Goal: Information Seeking & Learning: Find specific page/section

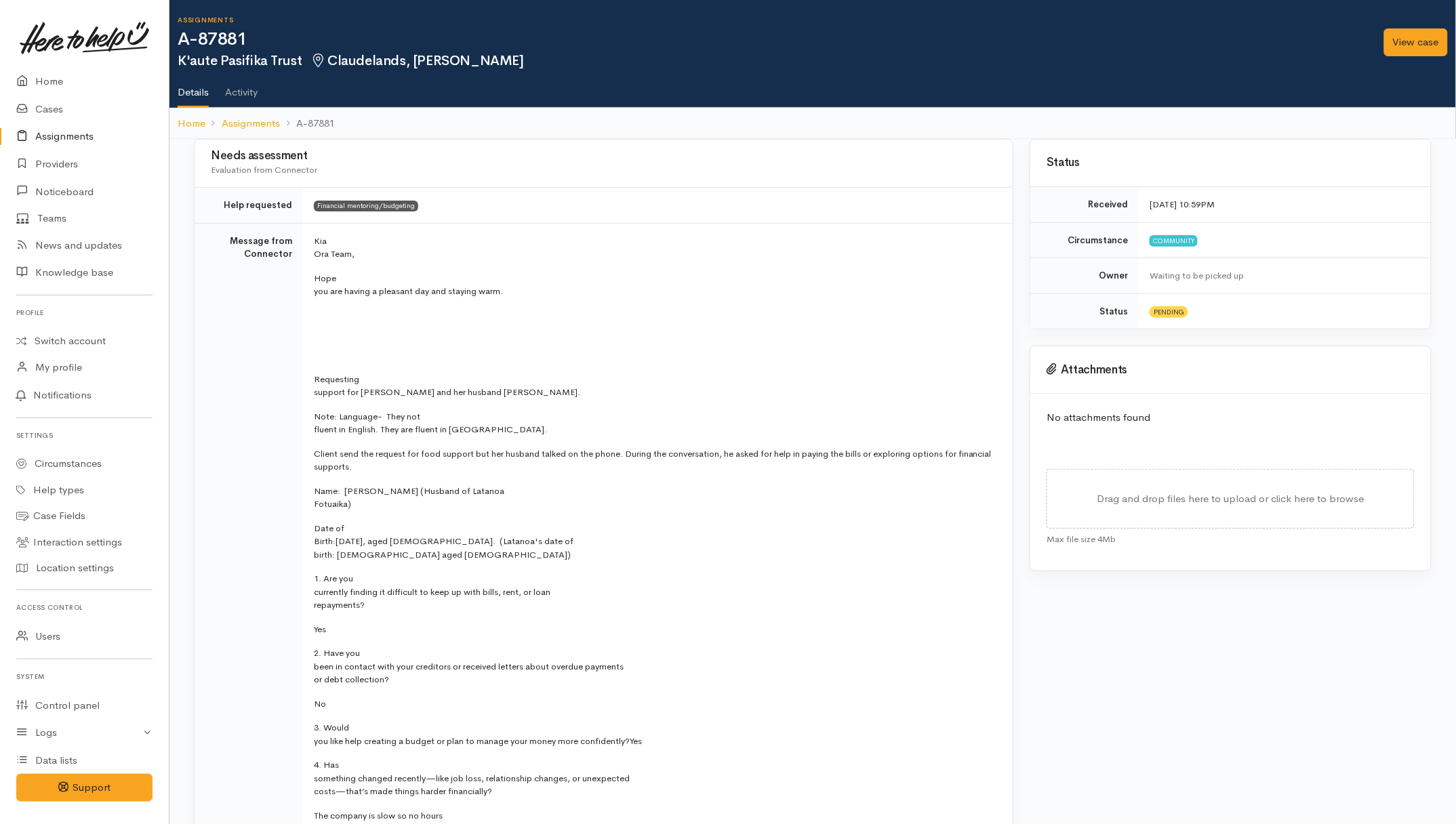
click at [63, 140] on link "Assignments" at bounding box center [84, 136] width 168 height 28
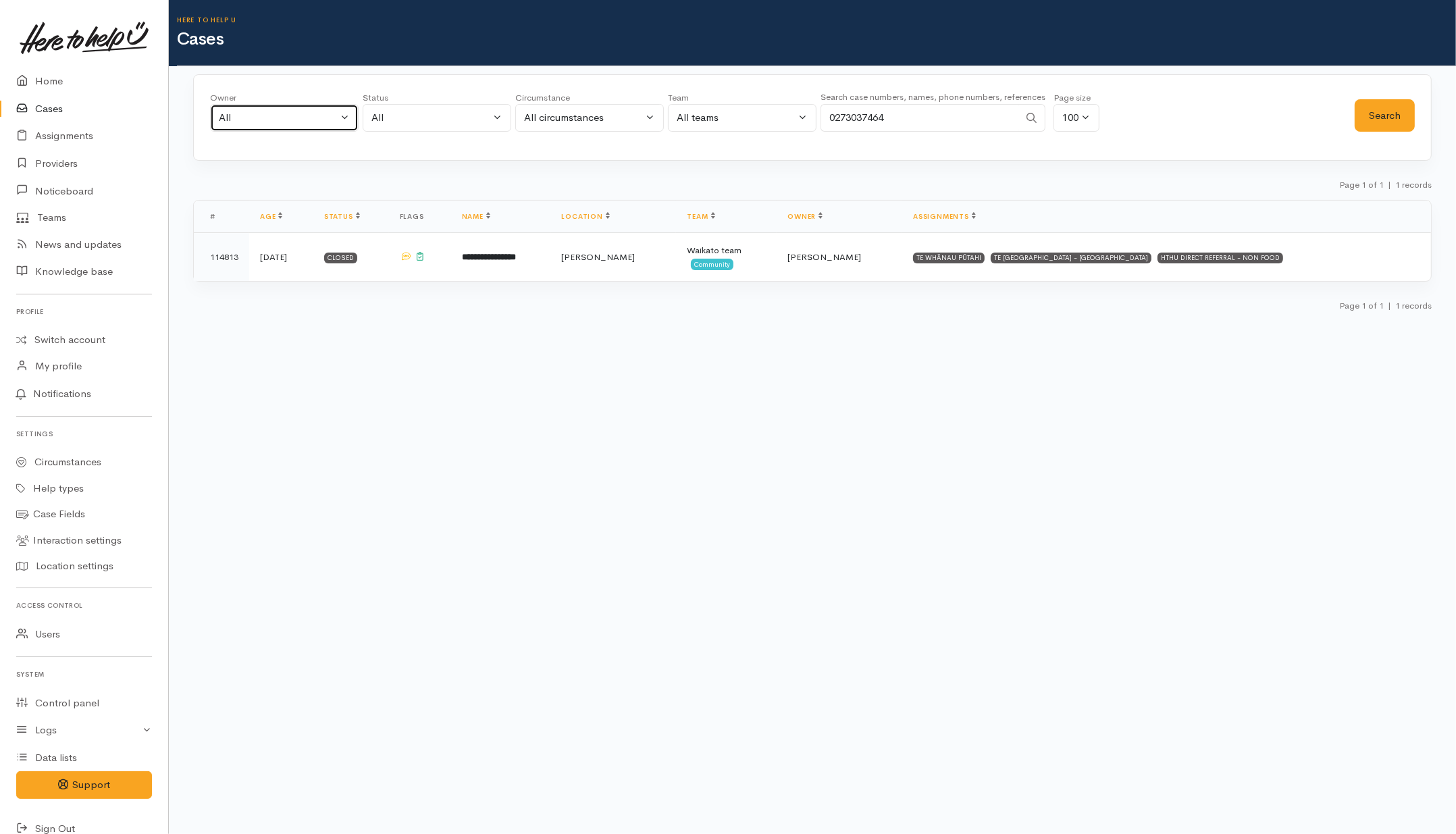
drag, startPoint x: 348, startPoint y: 126, endPoint x: 399, endPoint y: 135, distance: 51.8
click at [348, 126] on button "All" at bounding box center [284, 118] width 148 height 27
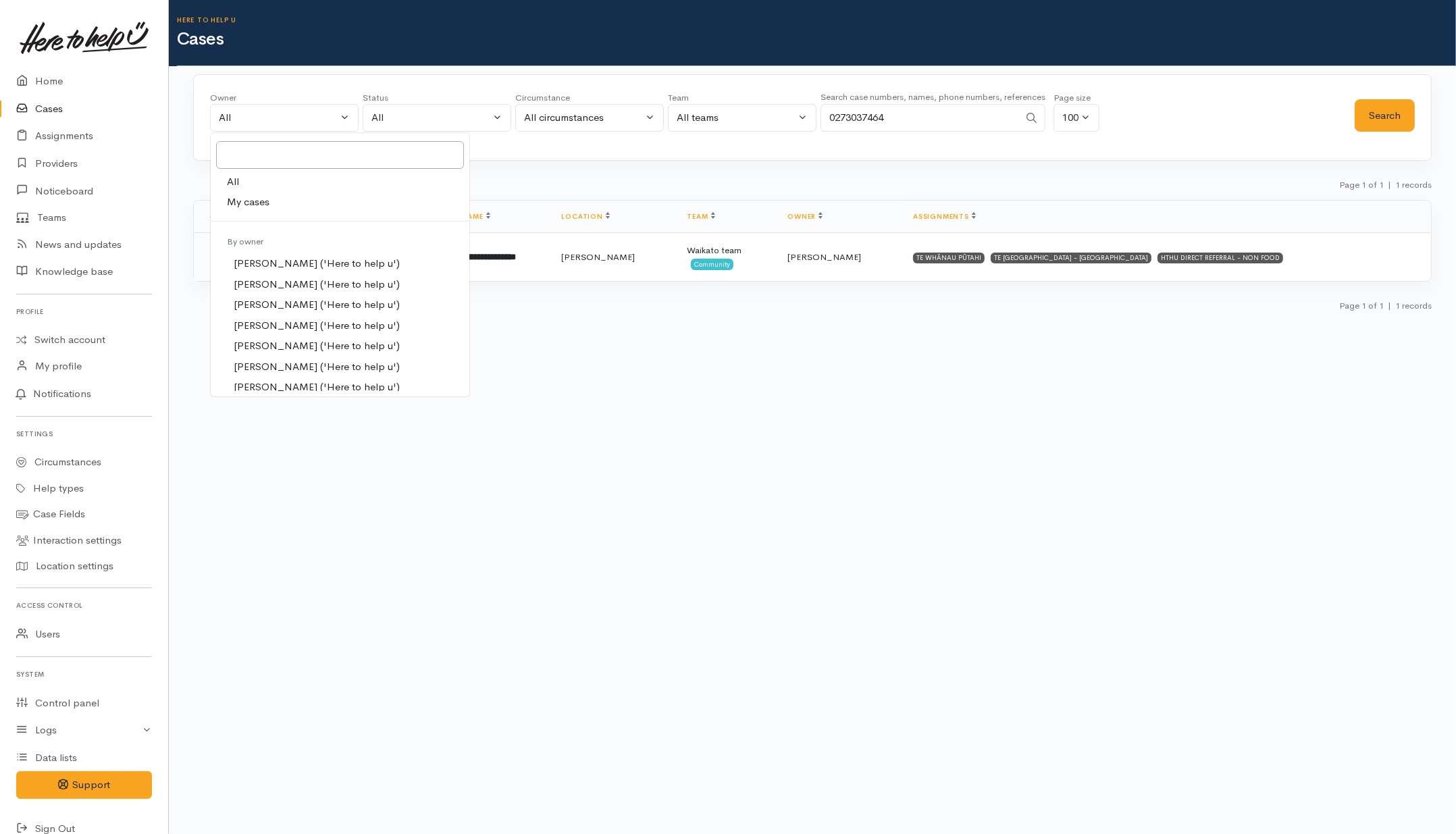
drag, startPoint x: 946, startPoint y: 108, endPoint x: 821, endPoint y: 117, distance: 125.3
click at [821, 117] on input "0273037464" at bounding box center [920, 118] width 198 height 27
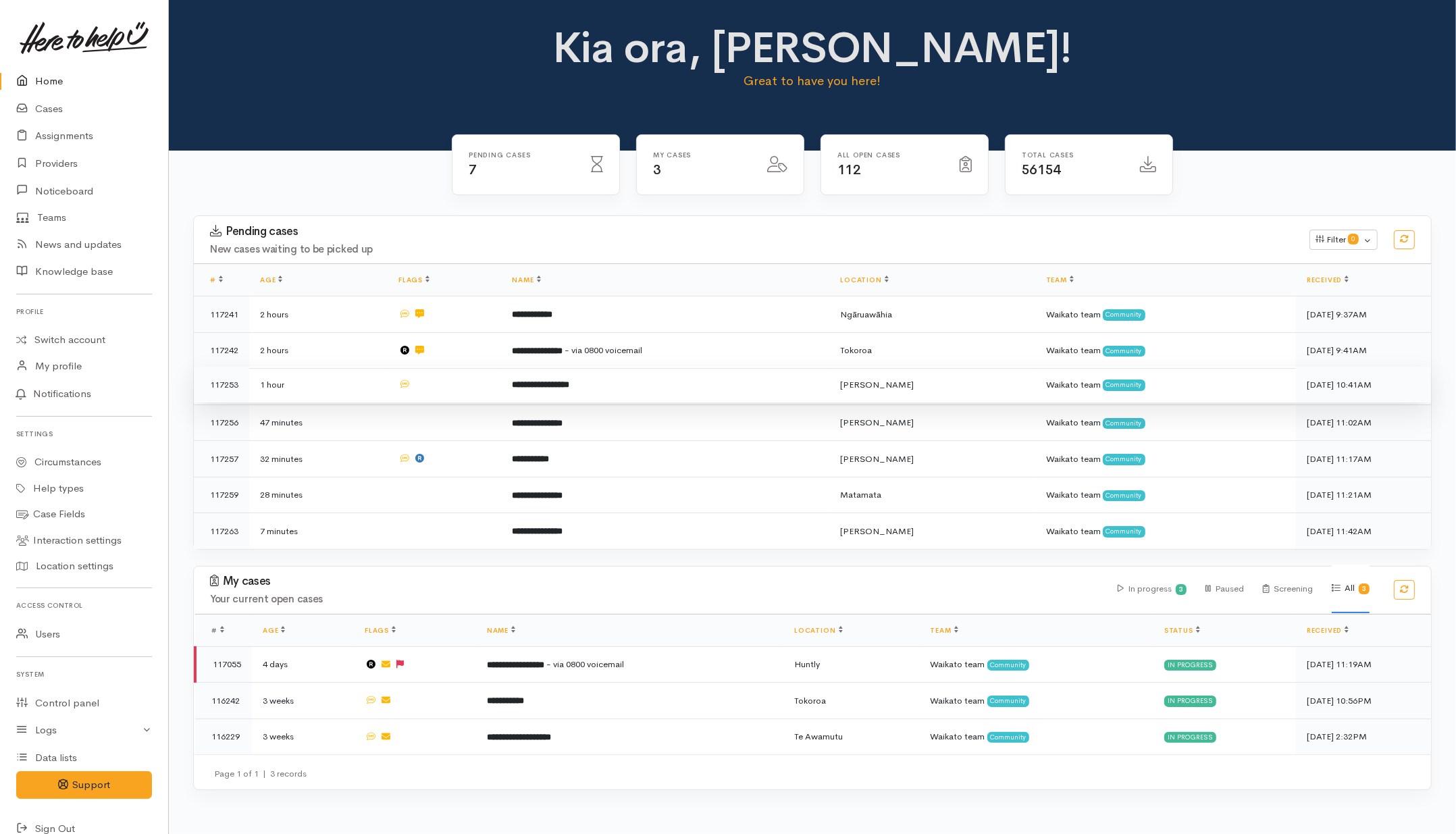
click at [474, 386] on td at bounding box center [444, 384] width 114 height 36
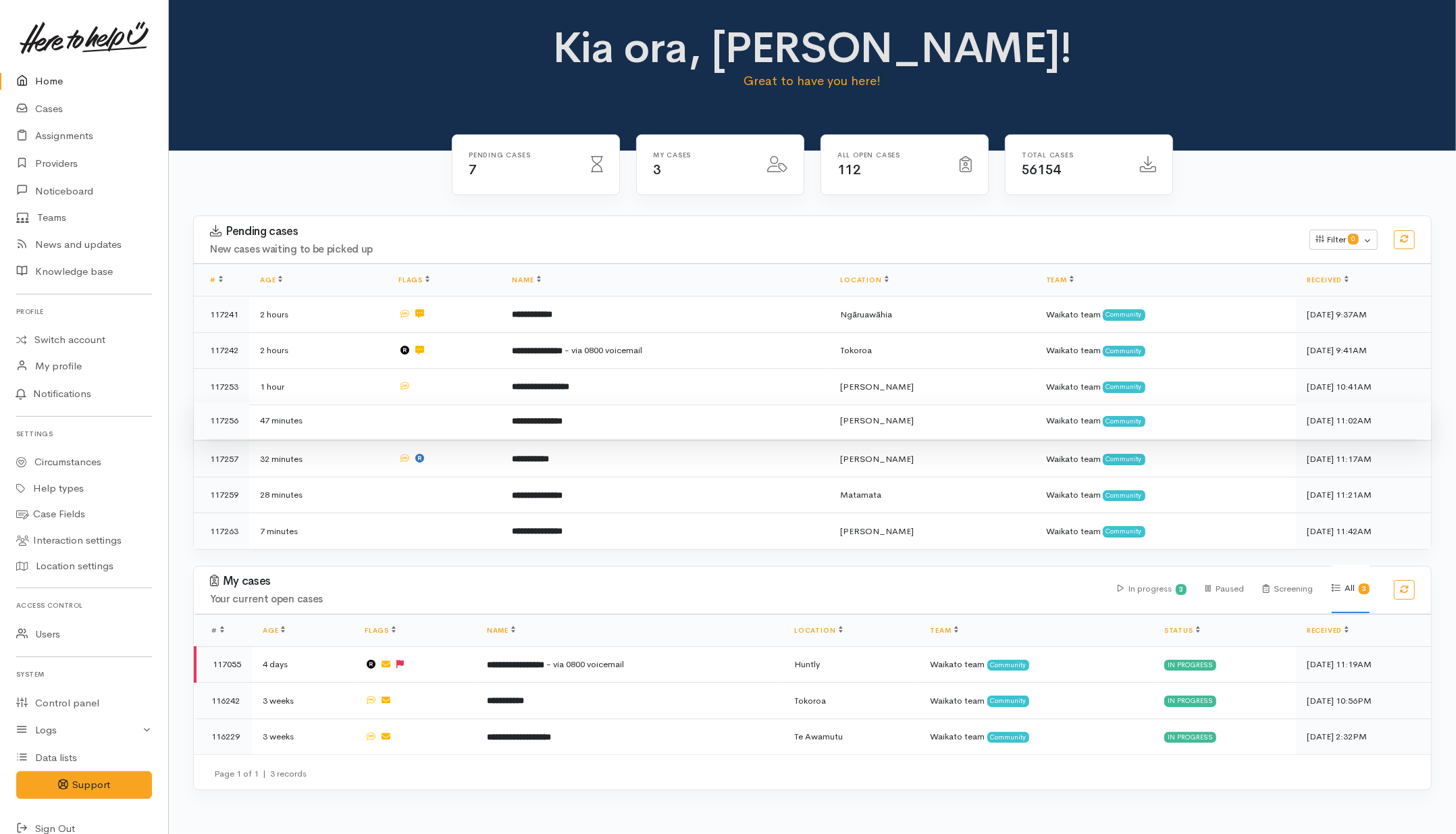
click at [478, 414] on td at bounding box center [444, 420] width 114 height 36
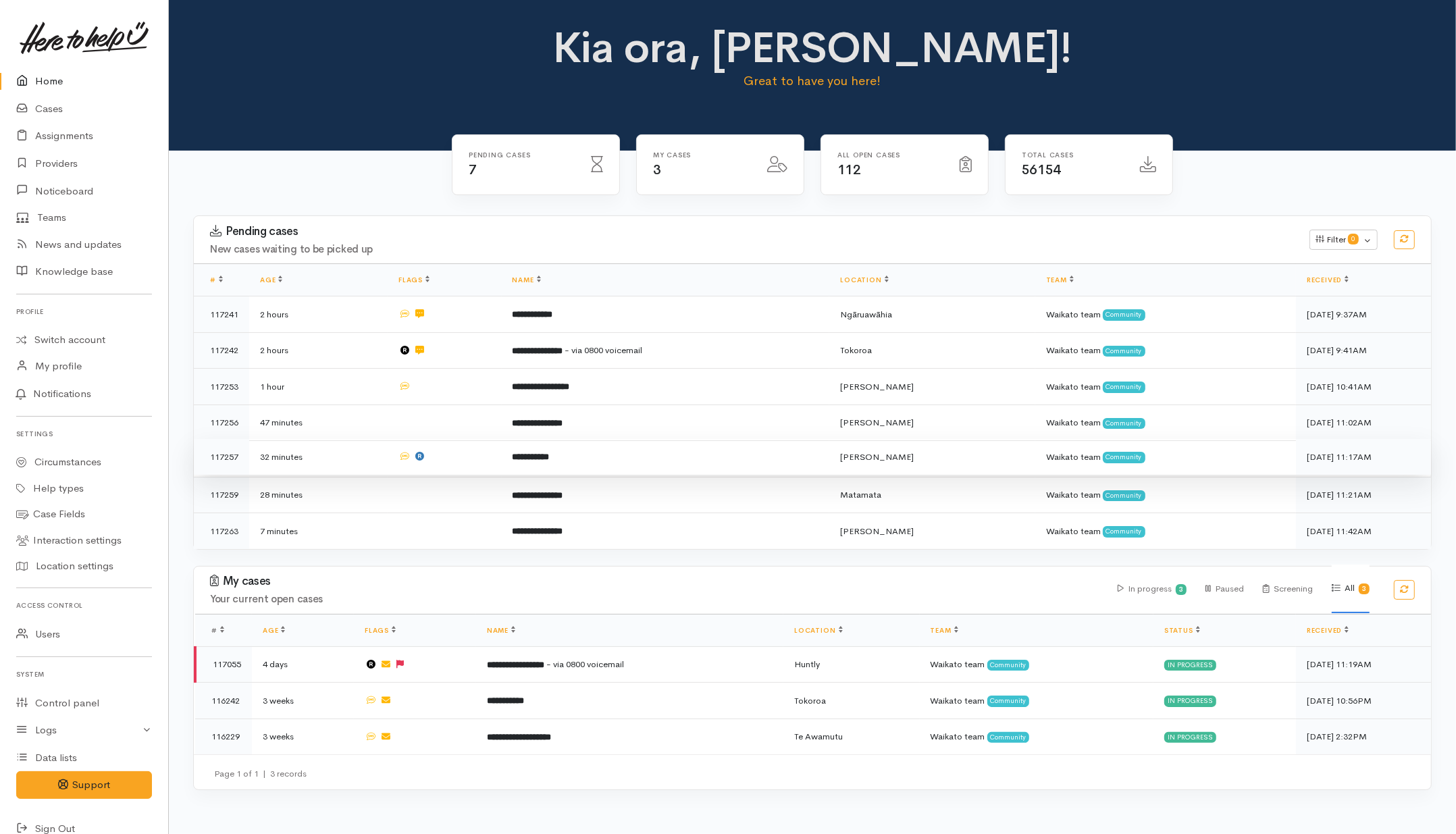
click at [487, 462] on td at bounding box center [444, 457] width 114 height 36
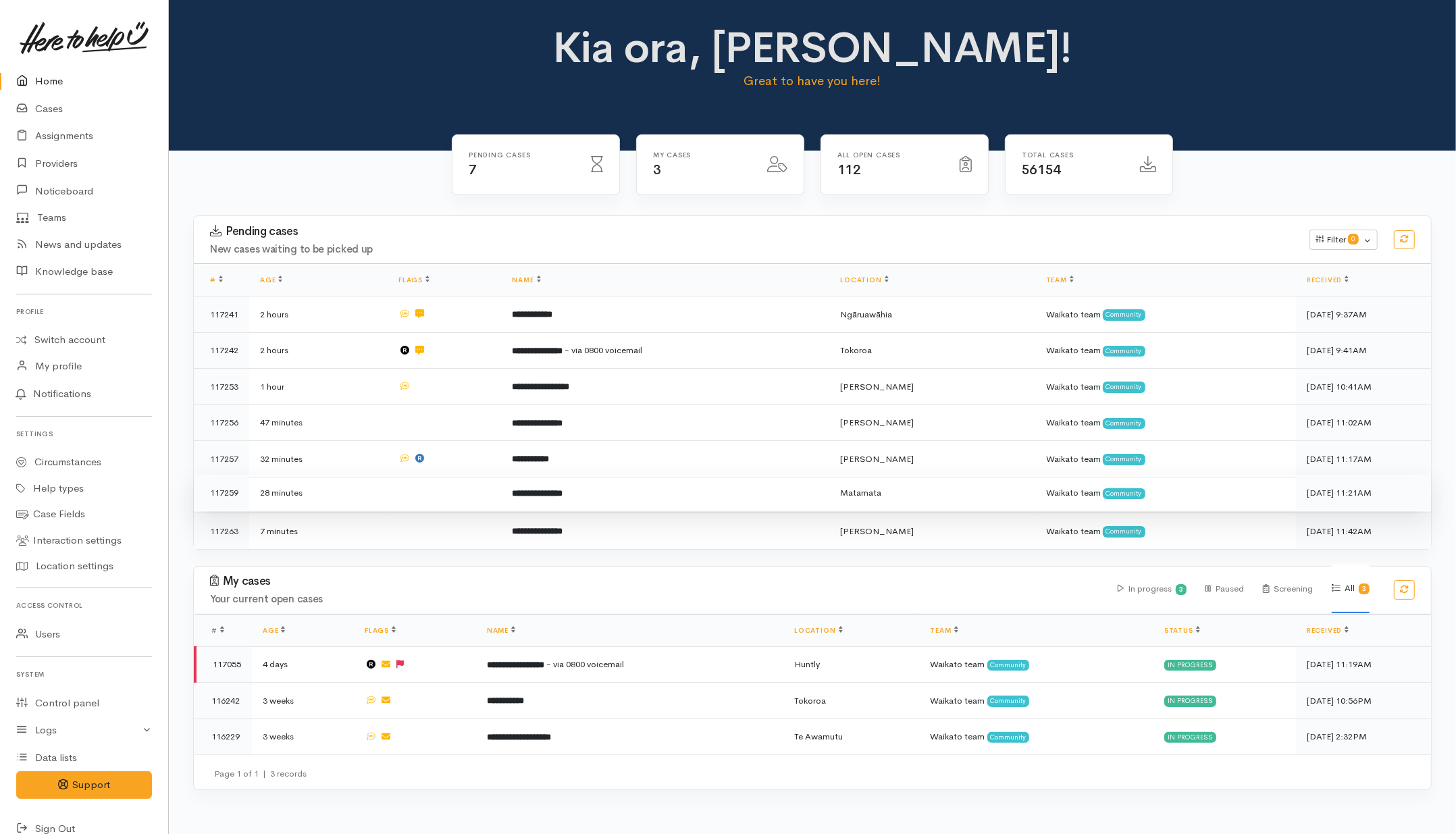
click at [485, 503] on td at bounding box center [444, 492] width 114 height 36
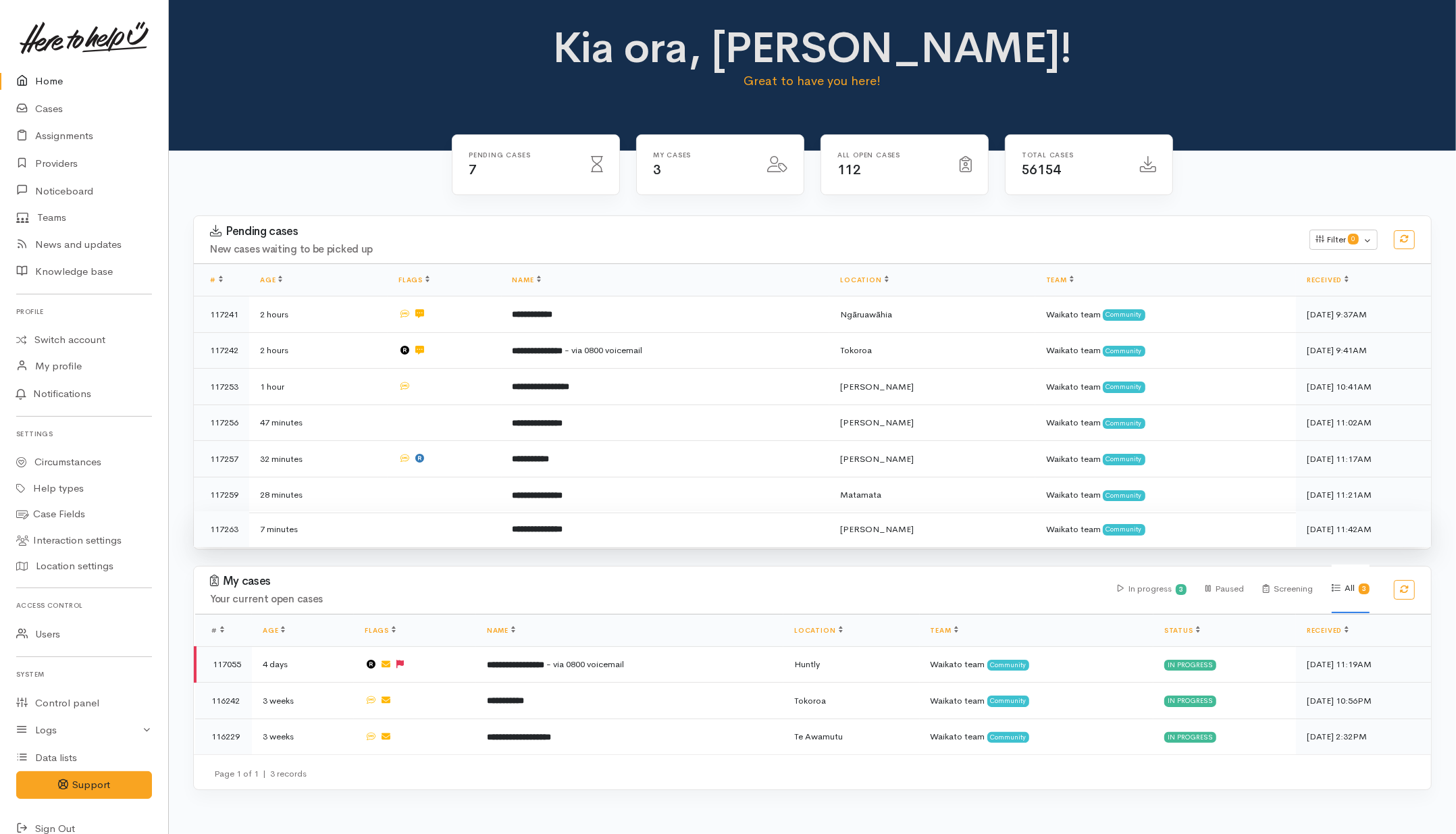
click at [484, 524] on td at bounding box center [444, 529] width 114 height 35
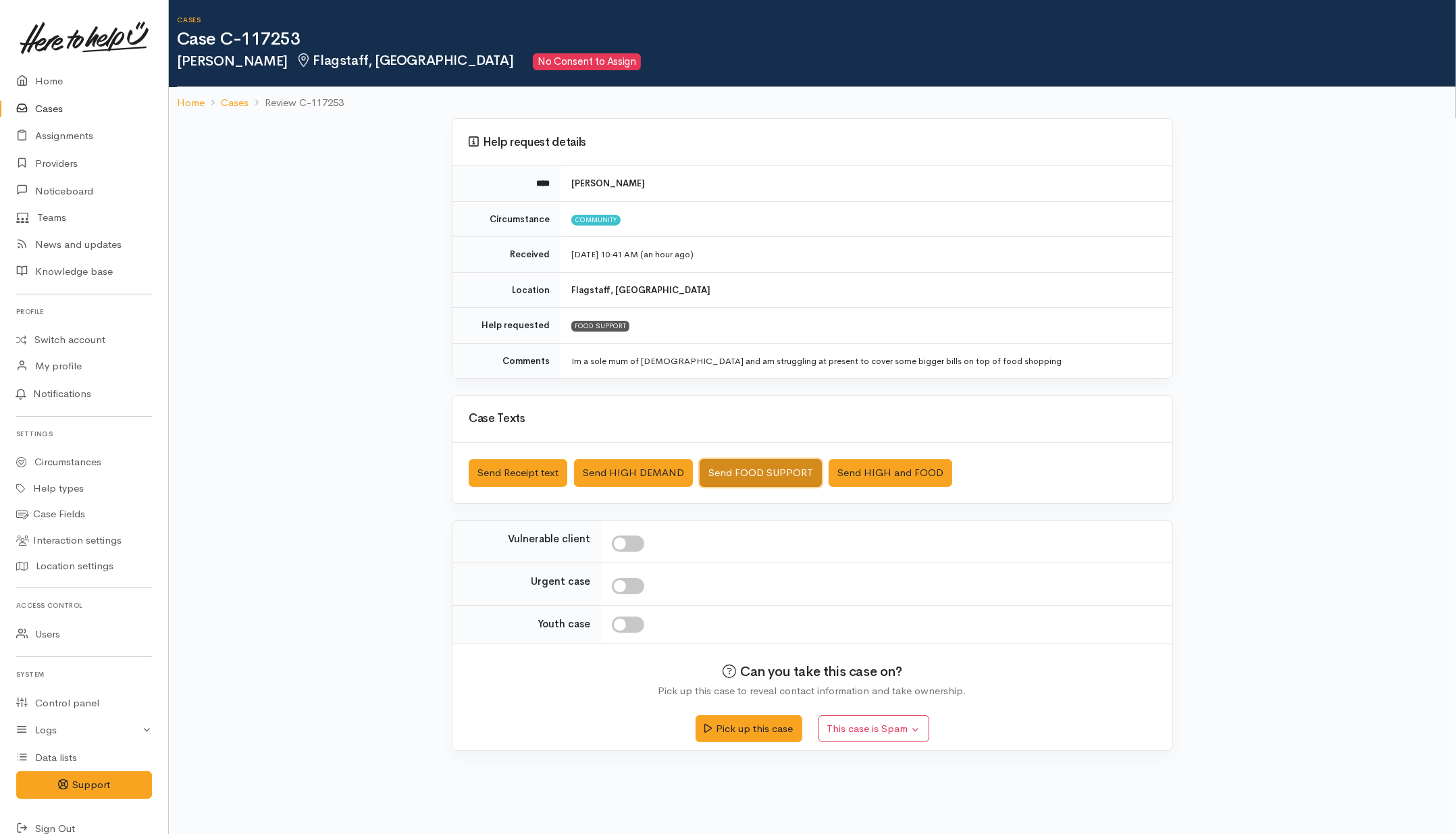
click at [757, 481] on button "Send FOOD SUPPORT" at bounding box center [760, 473] width 122 height 27
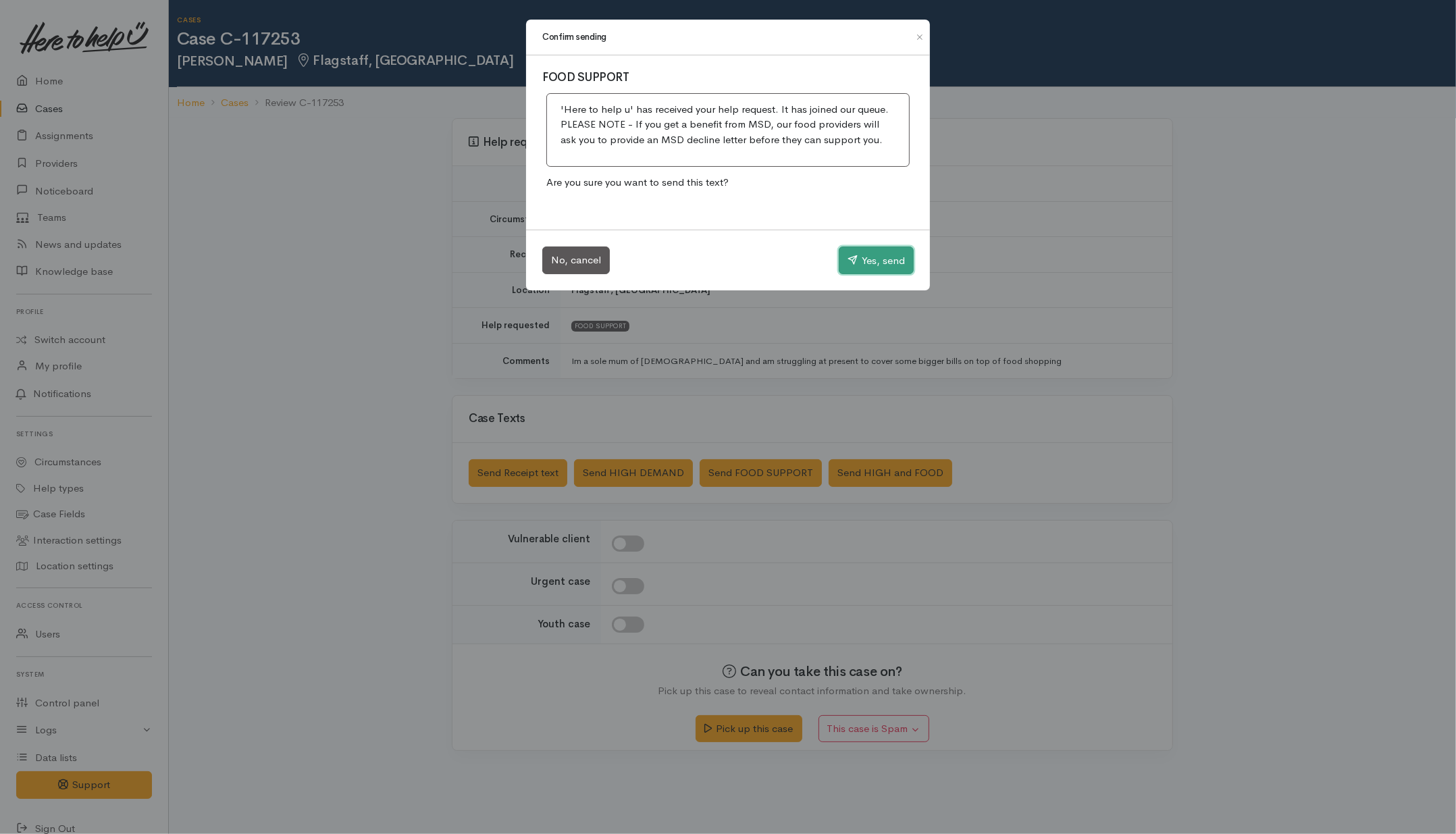
click at [895, 256] on button "Yes, send" at bounding box center [876, 261] width 75 height 28
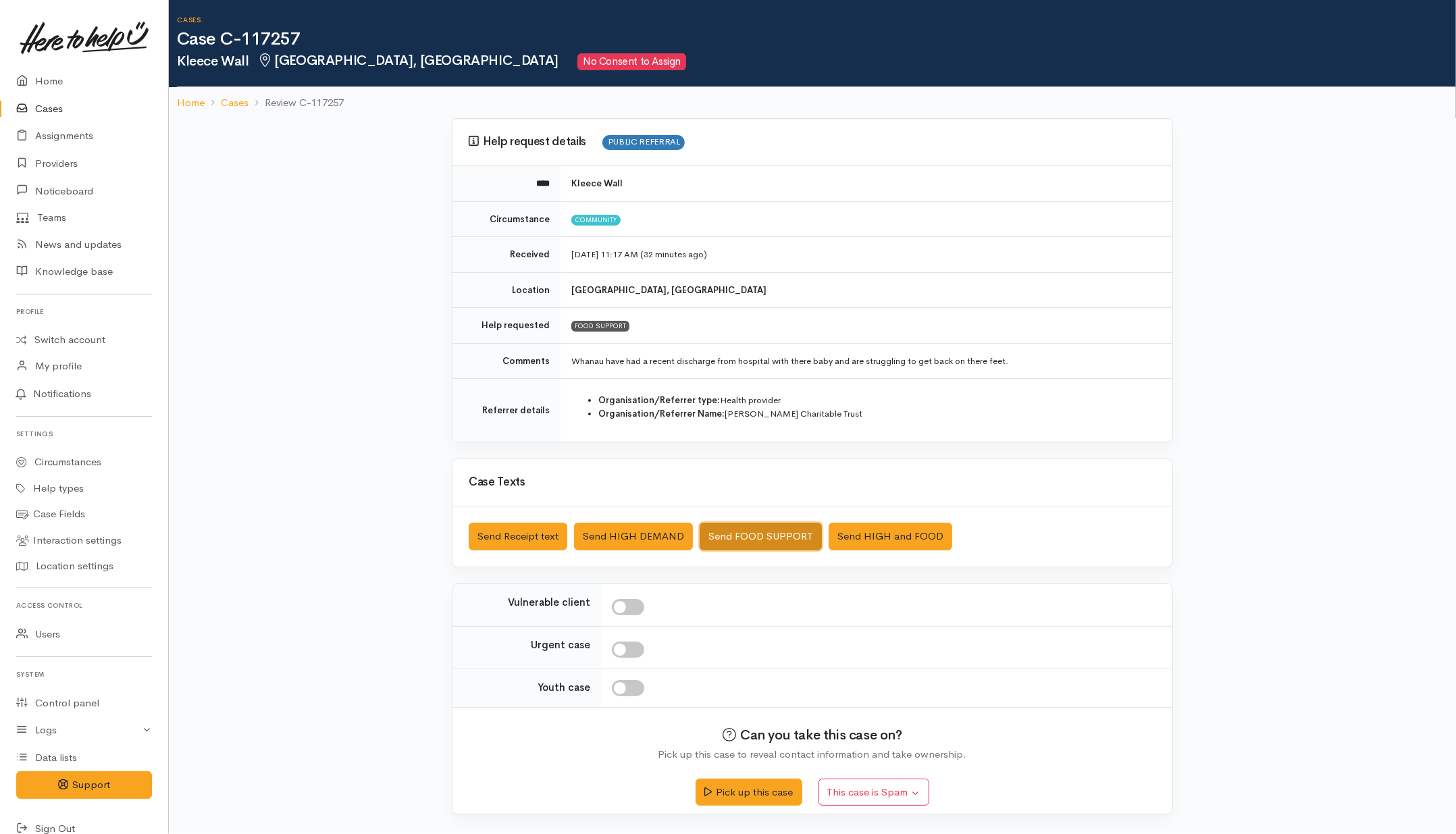
click at [748, 528] on button "Send FOOD SUPPORT" at bounding box center [760, 536] width 122 height 27
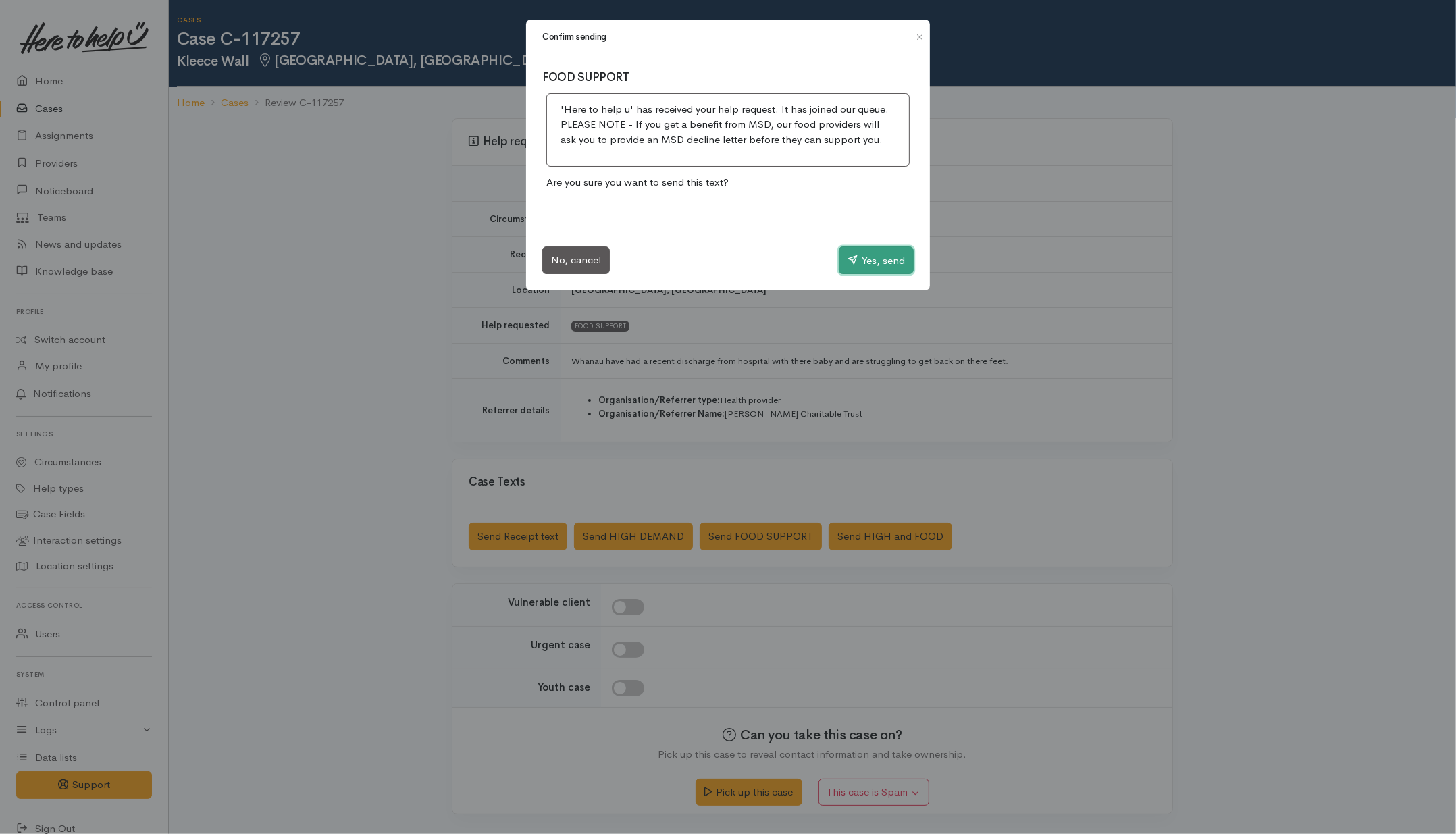
drag, startPoint x: 861, startPoint y: 251, endPoint x: 702, endPoint y: 247, distance: 159.1
click at [862, 251] on button "Yes, send" at bounding box center [876, 261] width 75 height 28
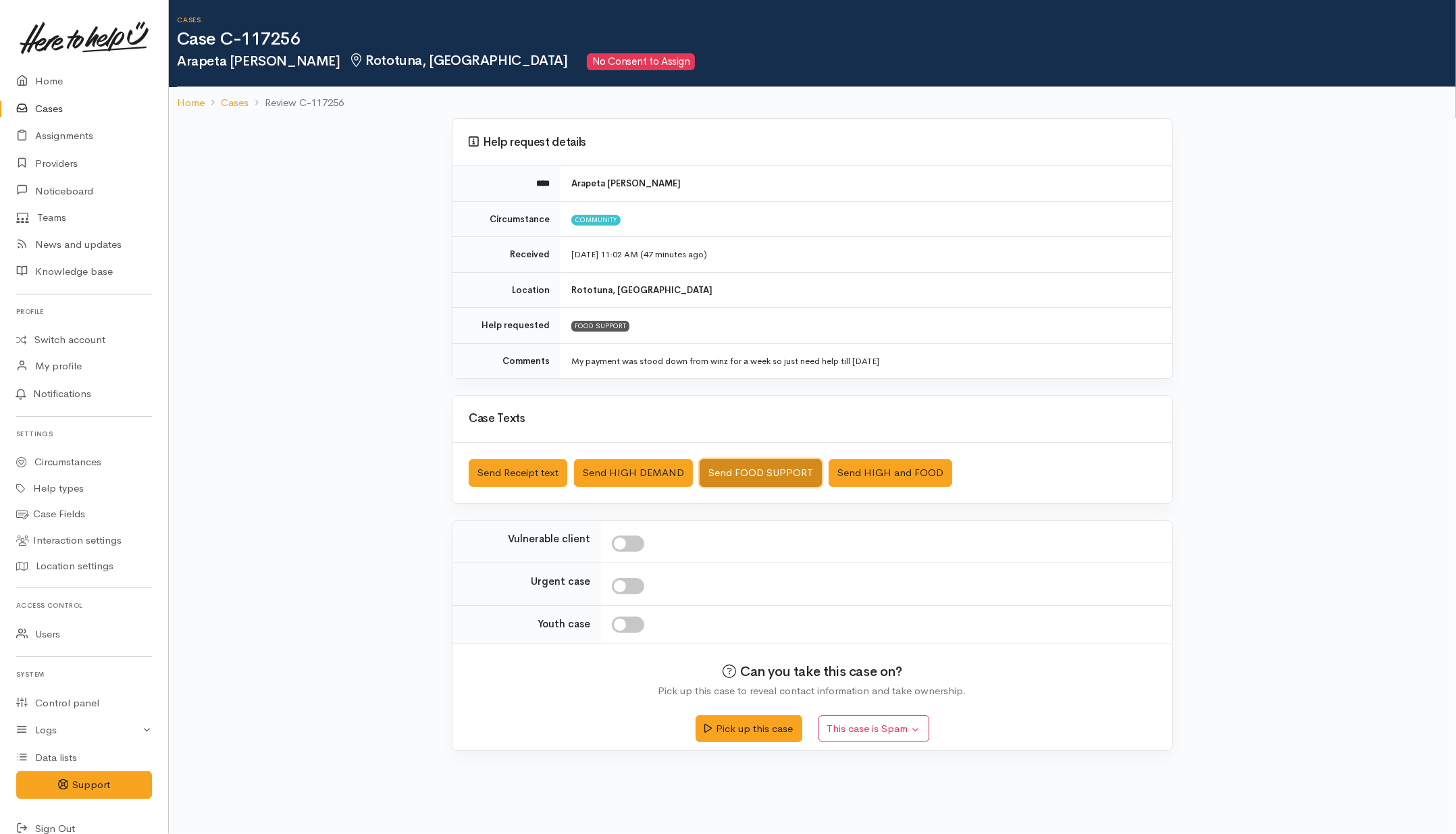
click at [785, 465] on button "Send FOOD SUPPORT" at bounding box center [760, 473] width 122 height 27
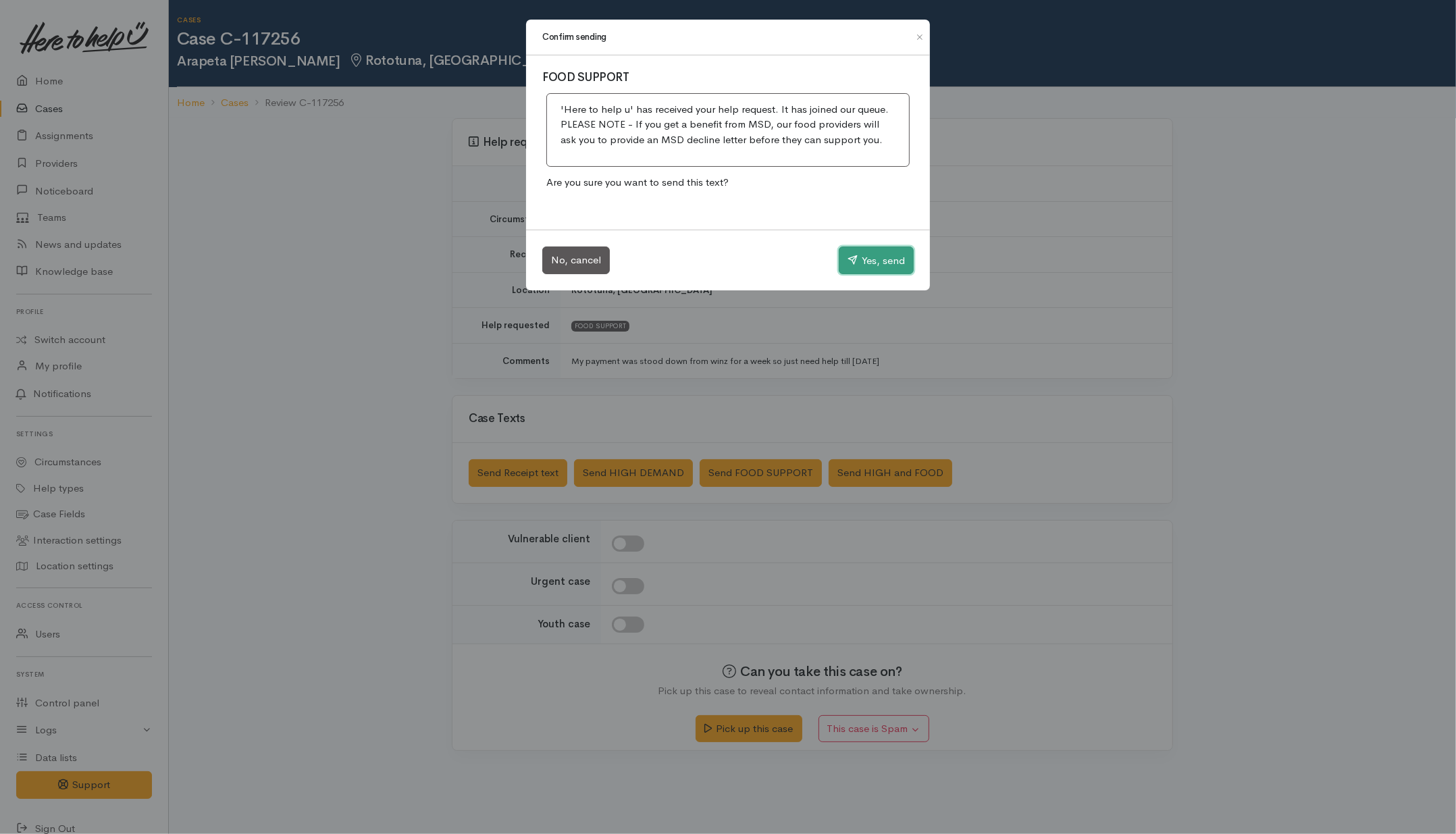
click at [880, 270] on button "Yes, send" at bounding box center [876, 261] width 75 height 28
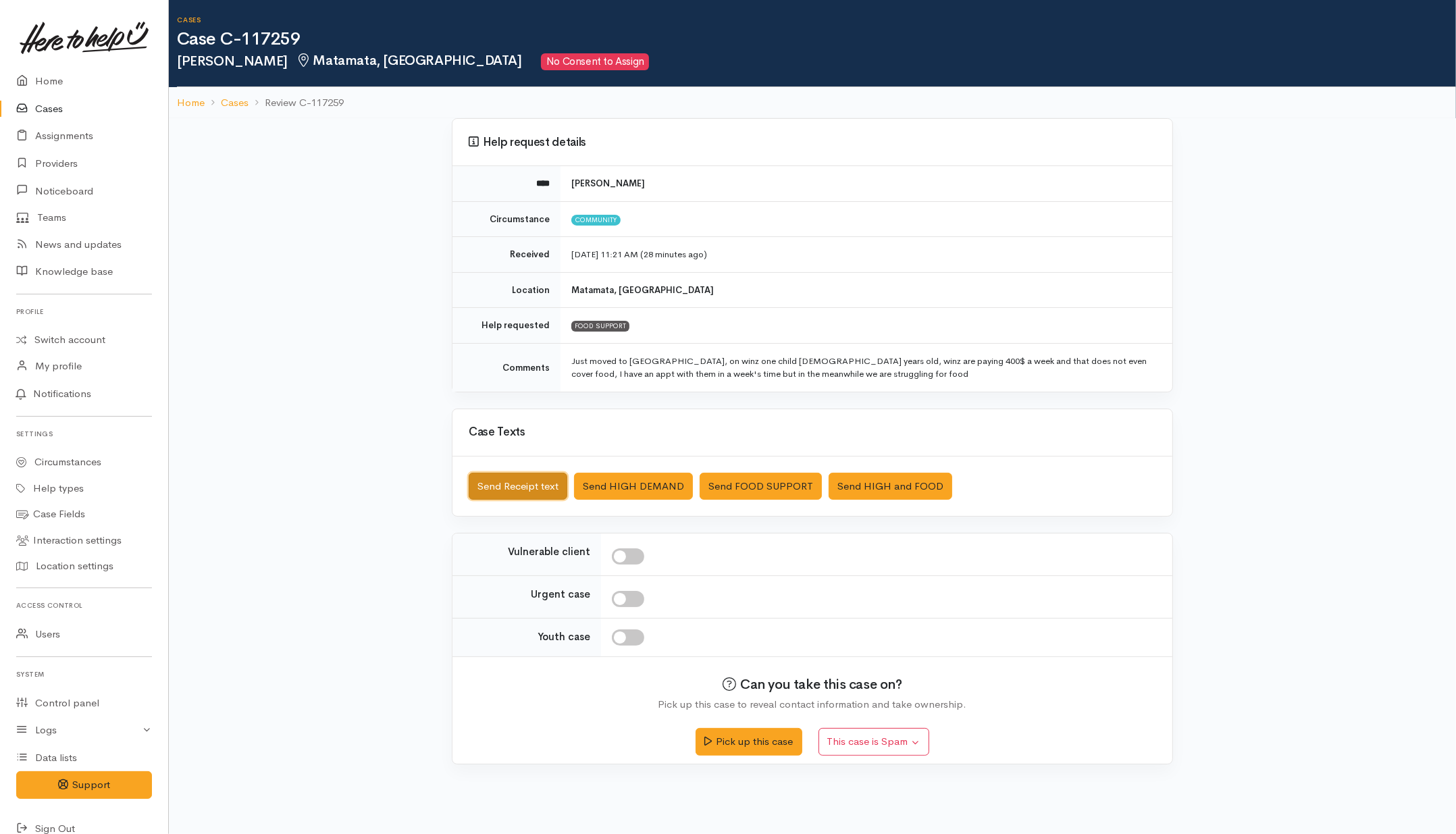
click at [533, 482] on button "Send Receipt text" at bounding box center [518, 486] width 98 height 27
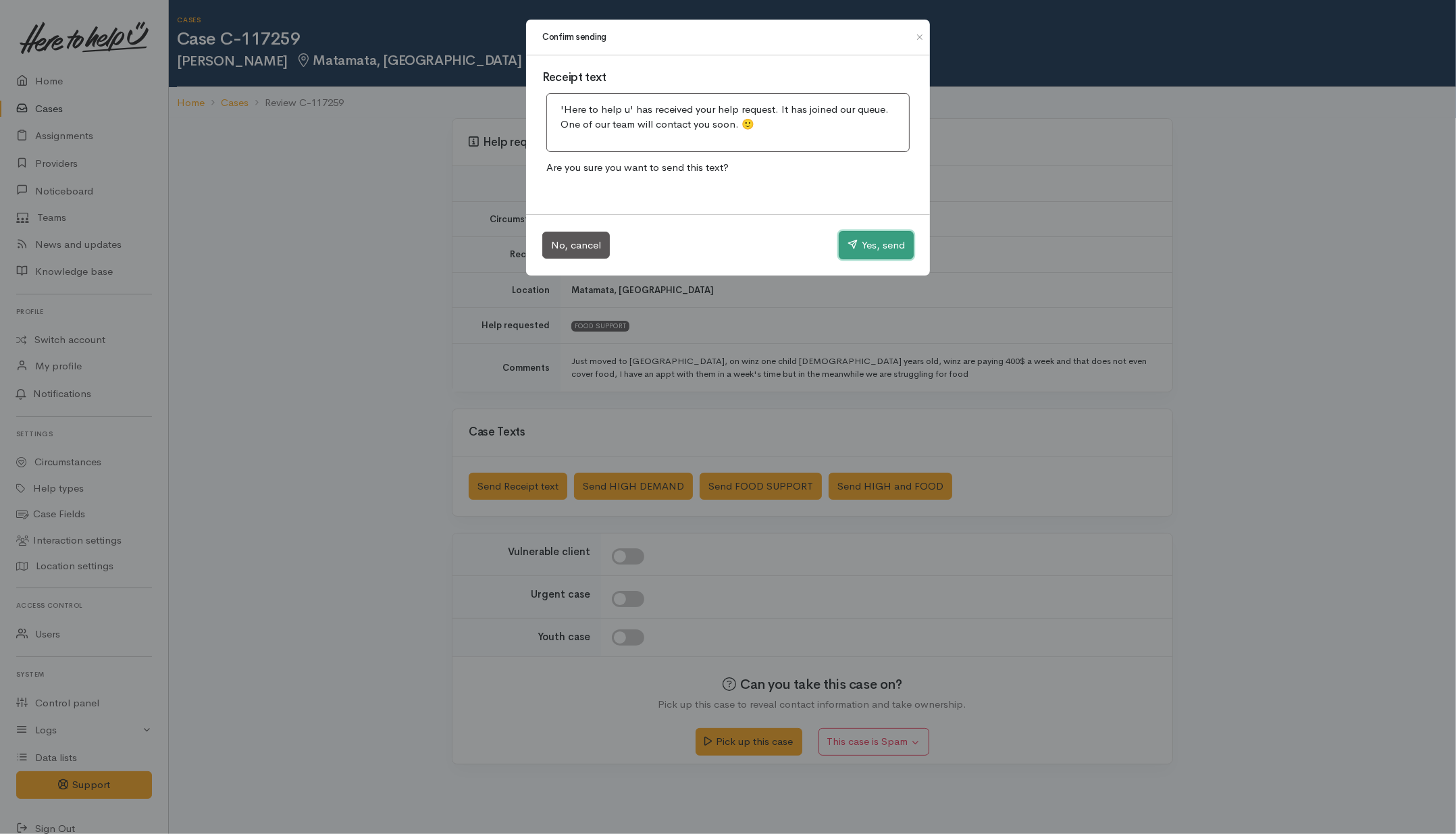
click at [851, 244] on icon "button" at bounding box center [852, 244] width 10 height 10
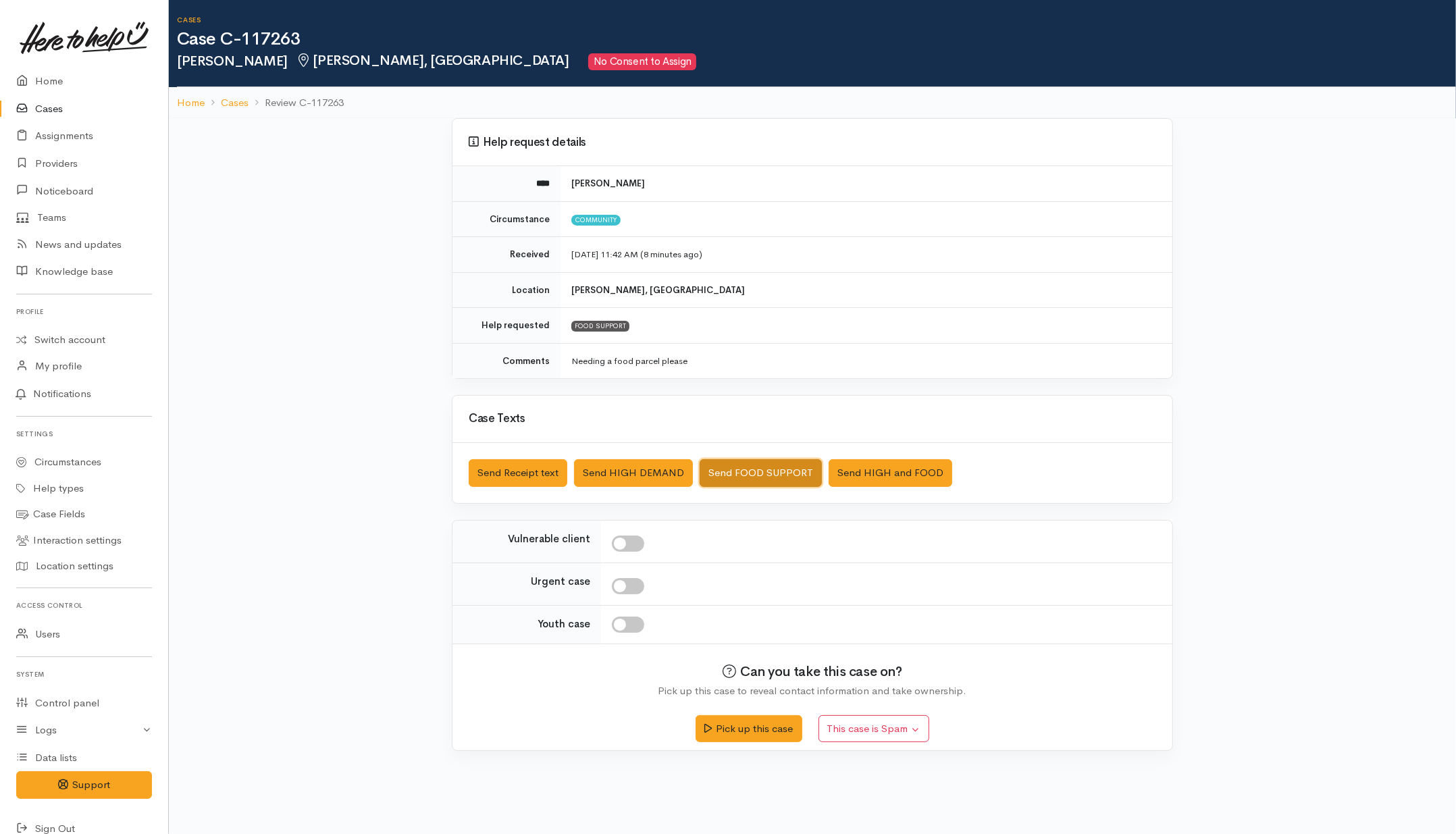
click at [731, 466] on button "Send FOOD SUPPORT" at bounding box center [760, 473] width 122 height 27
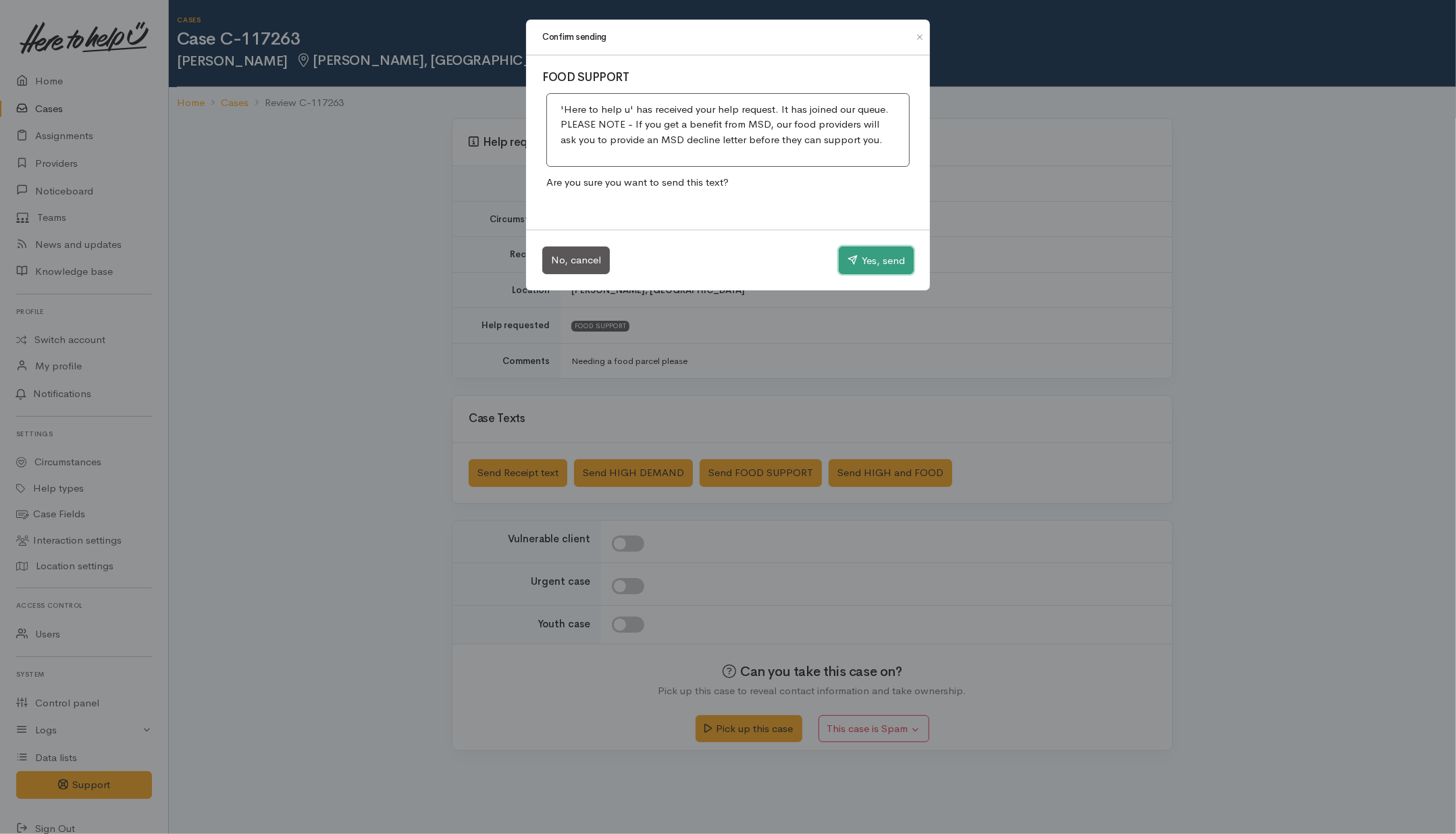
click at [862, 259] on button "Yes, send" at bounding box center [876, 261] width 75 height 28
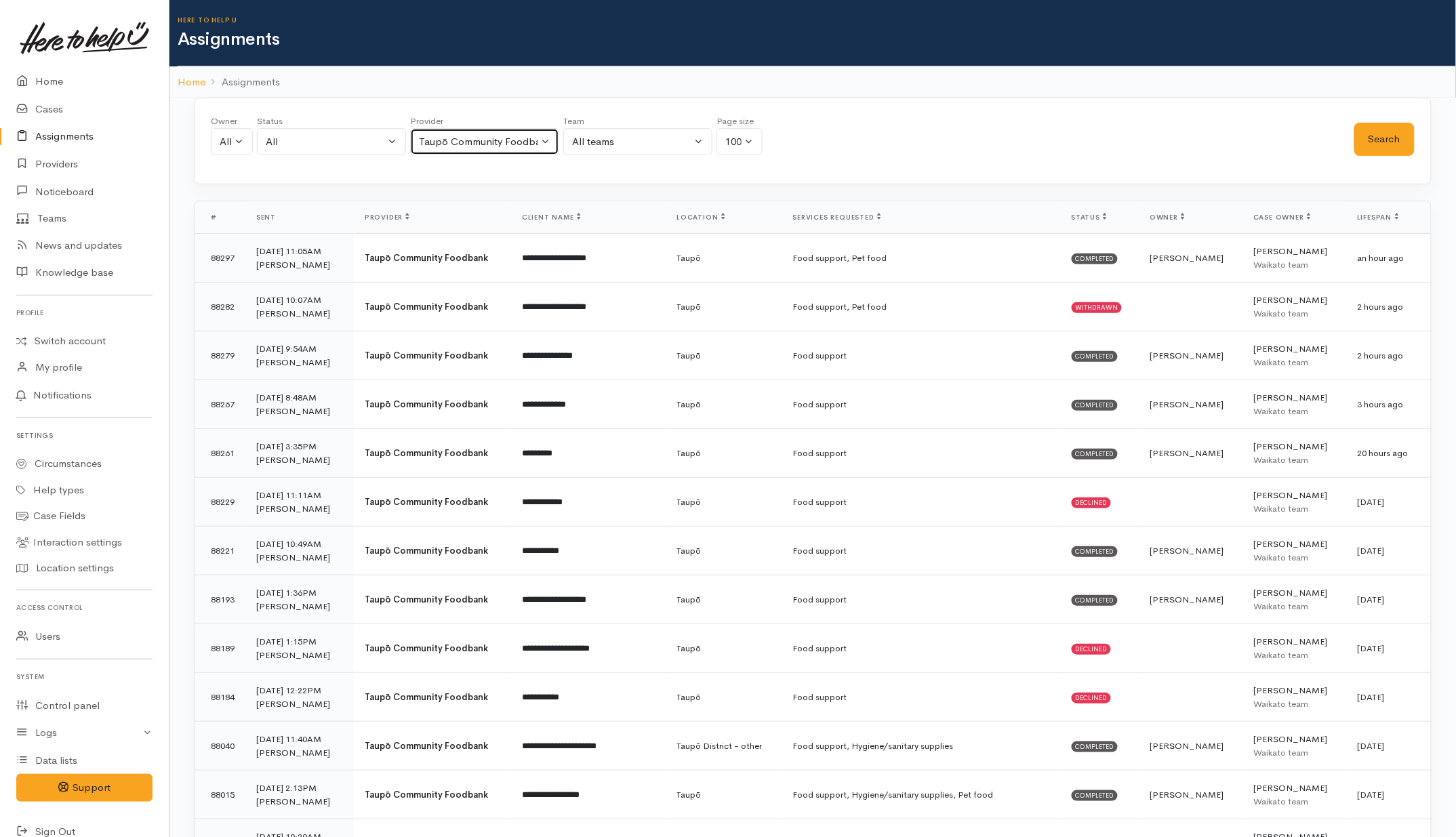
click at [486, 135] on div "Taupō Community Foodbank" at bounding box center [478, 142] width 119 height 15
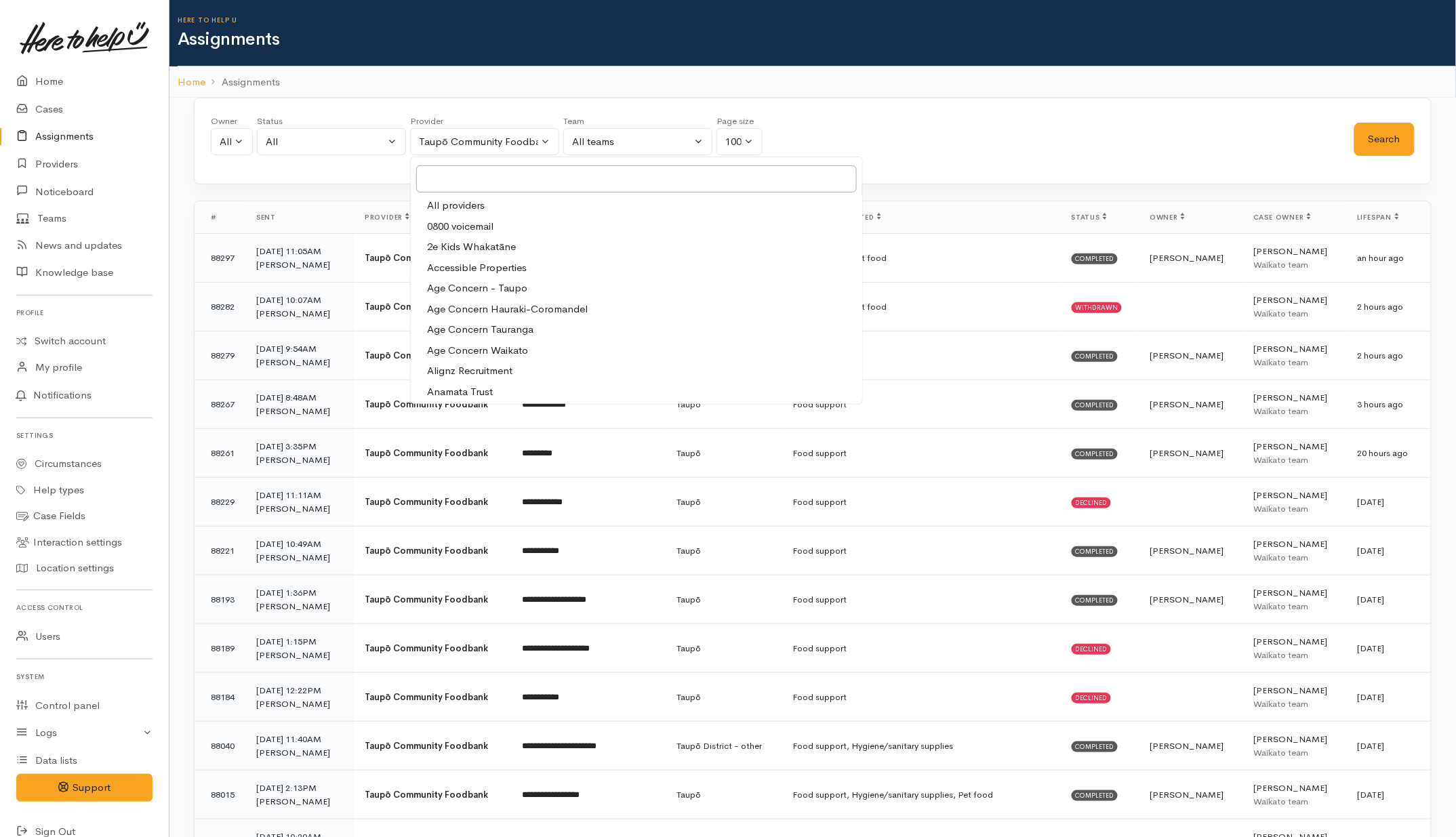
click at [468, 204] on span "All providers" at bounding box center [455, 205] width 57 height 15
select select "-1"
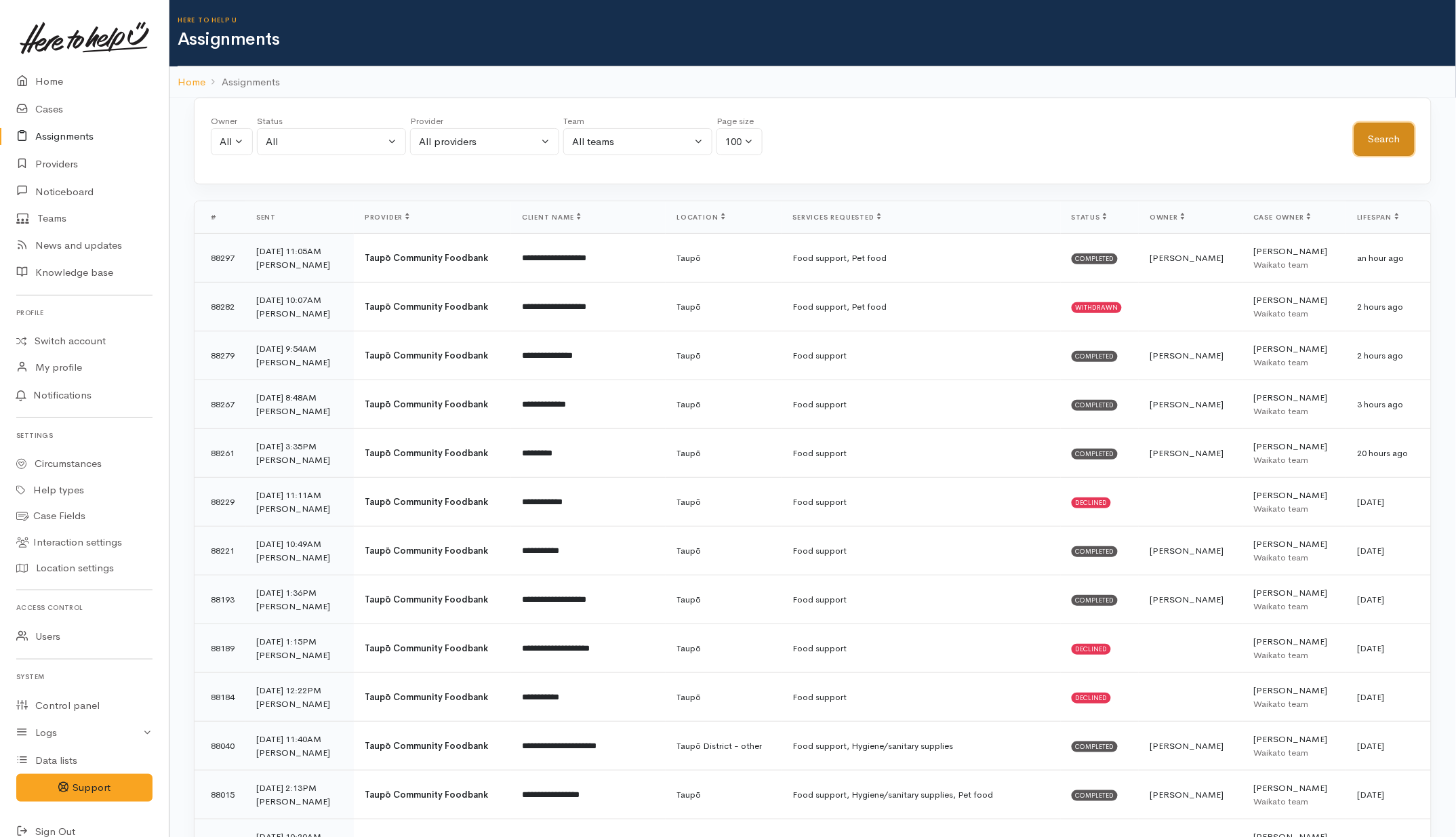
drag, startPoint x: 1366, startPoint y: 134, endPoint x: 1371, endPoint y: 139, distance: 7.1
click at [1371, 139] on button "Search" at bounding box center [1384, 138] width 60 height 33
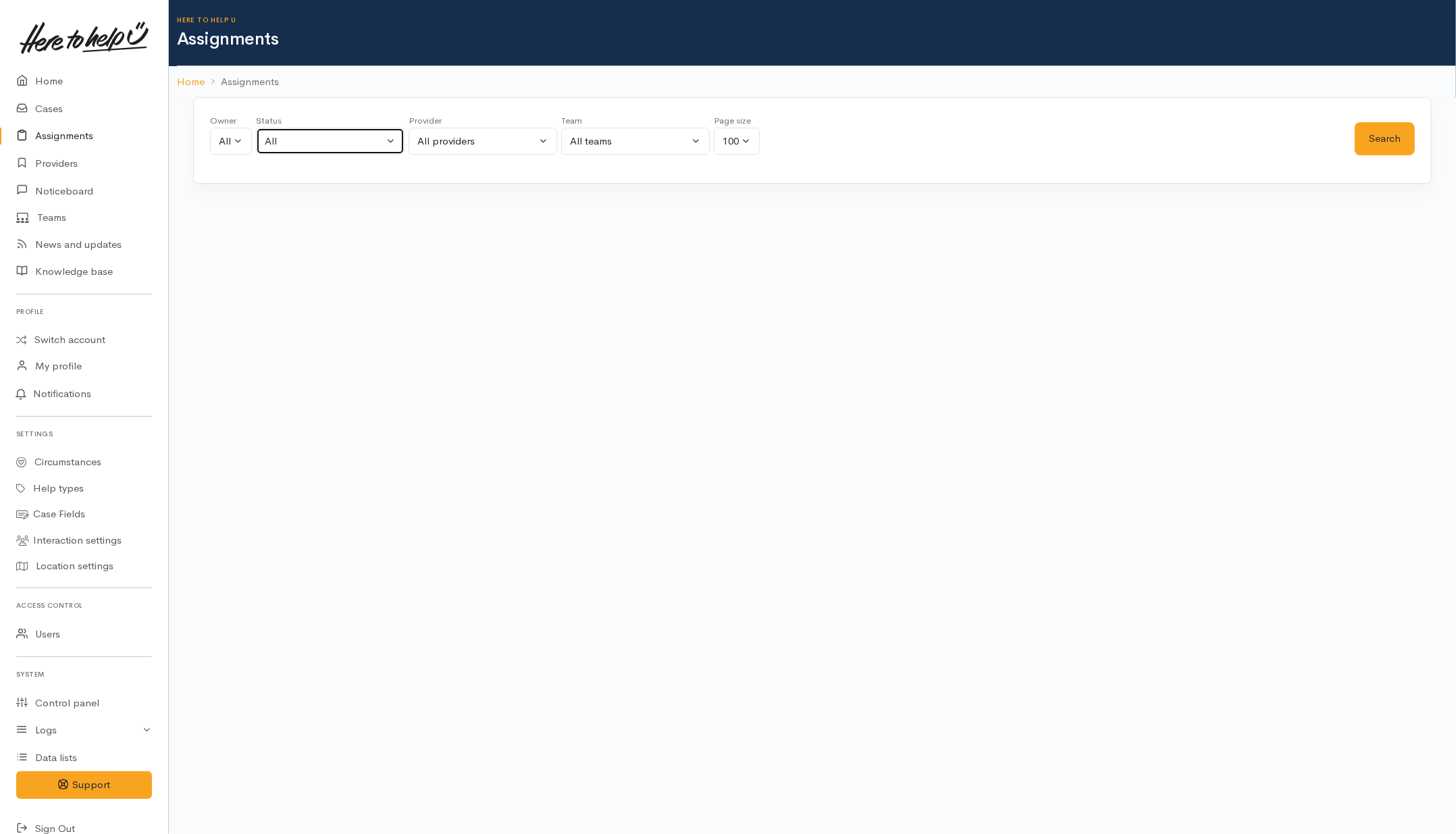
click at [373, 136] on div "All" at bounding box center [323, 141] width 119 height 15
click at [1220, 128] on div "Owner All My cases Aandrea Murray ('Here to help u') Akash Prakash ('Here to he…" at bounding box center [782, 138] width 1145 height 48
click at [232, 145] on button "All" at bounding box center [231, 141] width 42 height 27
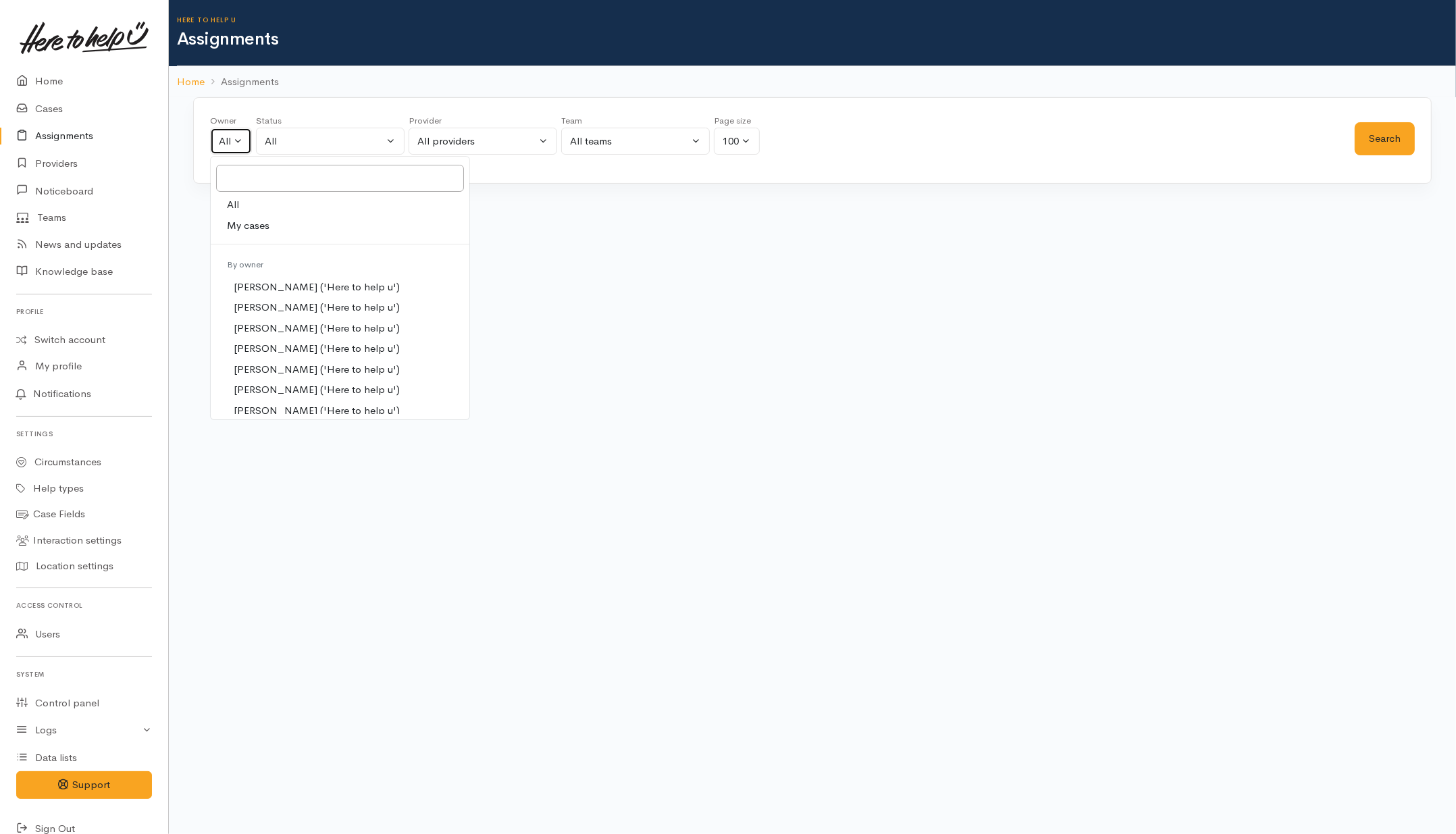
click at [232, 145] on button "All" at bounding box center [231, 141] width 42 height 27
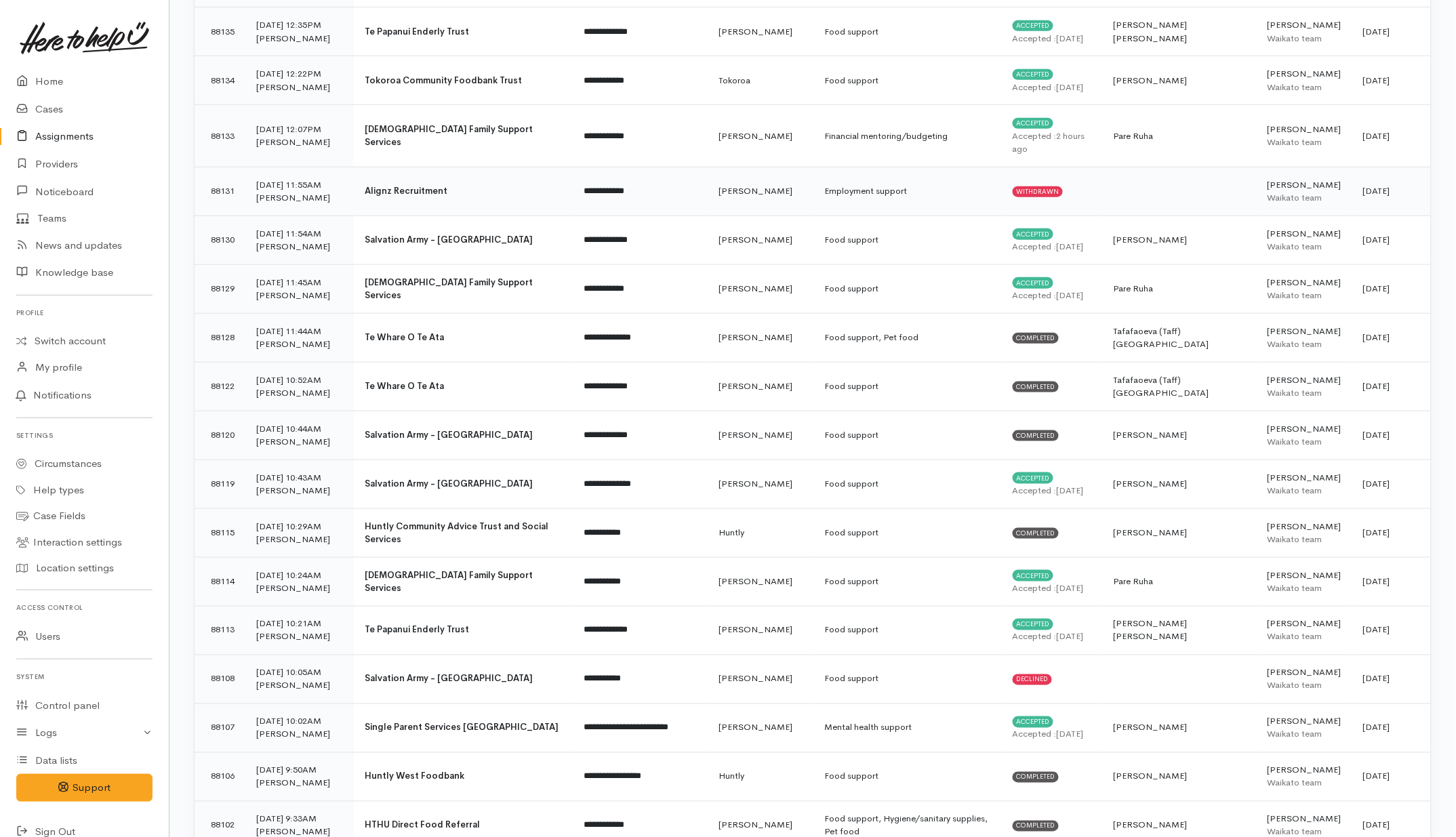
scroll to position [4492, 0]
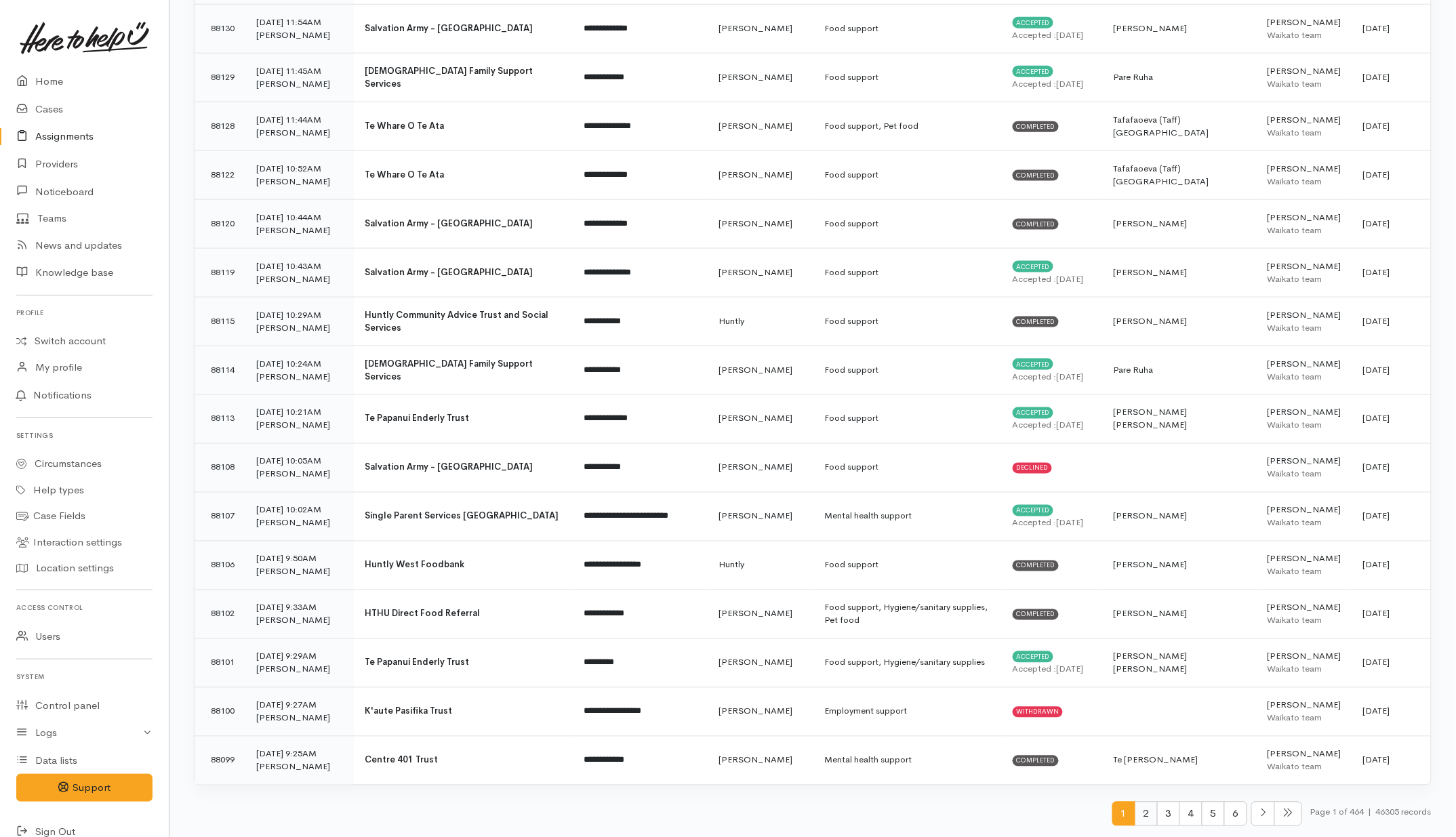
click at [1139, 807] on span "2" at bounding box center [1146, 814] width 23 height 25
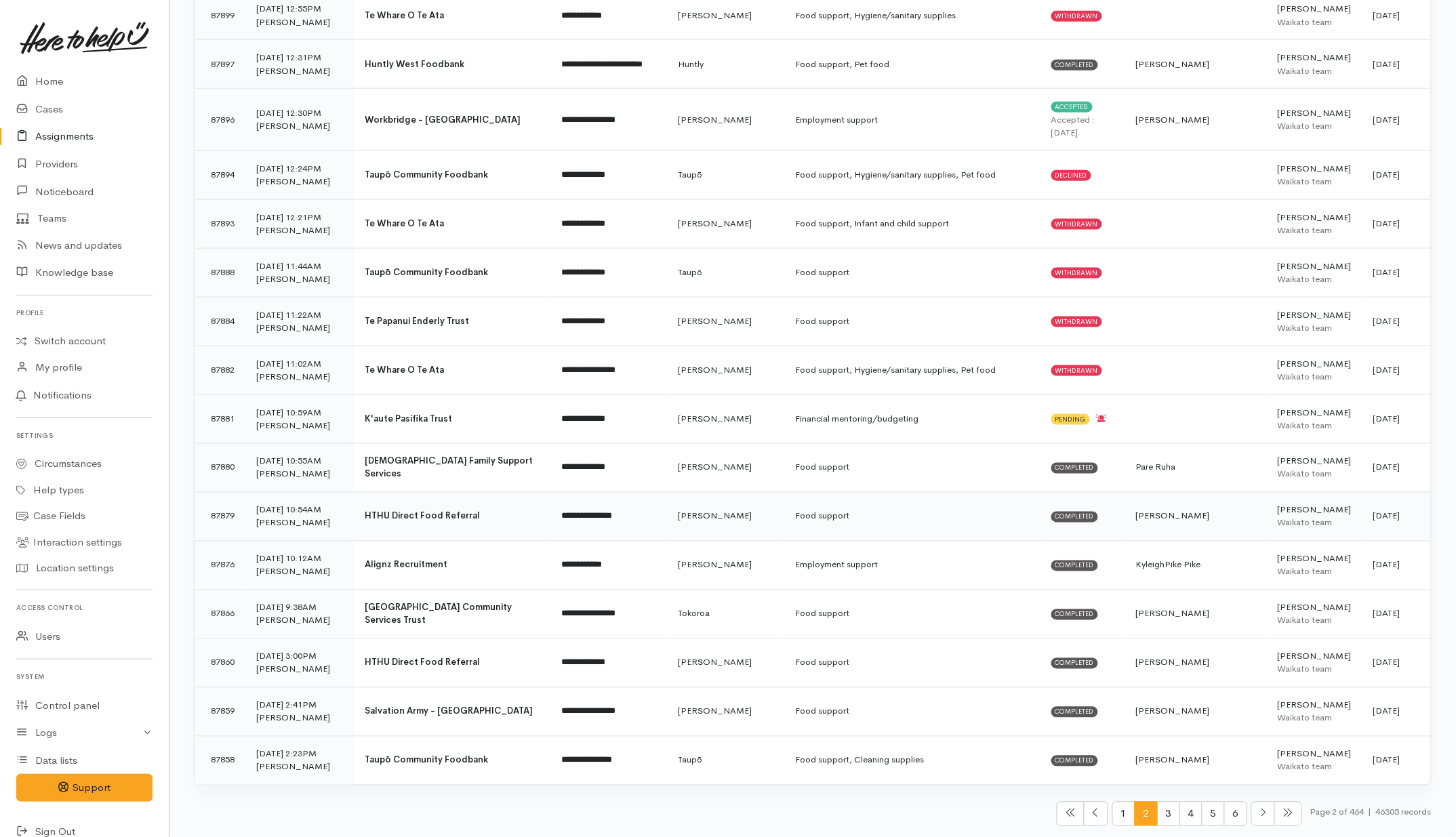
scroll to position [4612, 0]
click at [1160, 814] on span "3" at bounding box center [1169, 814] width 23 height 25
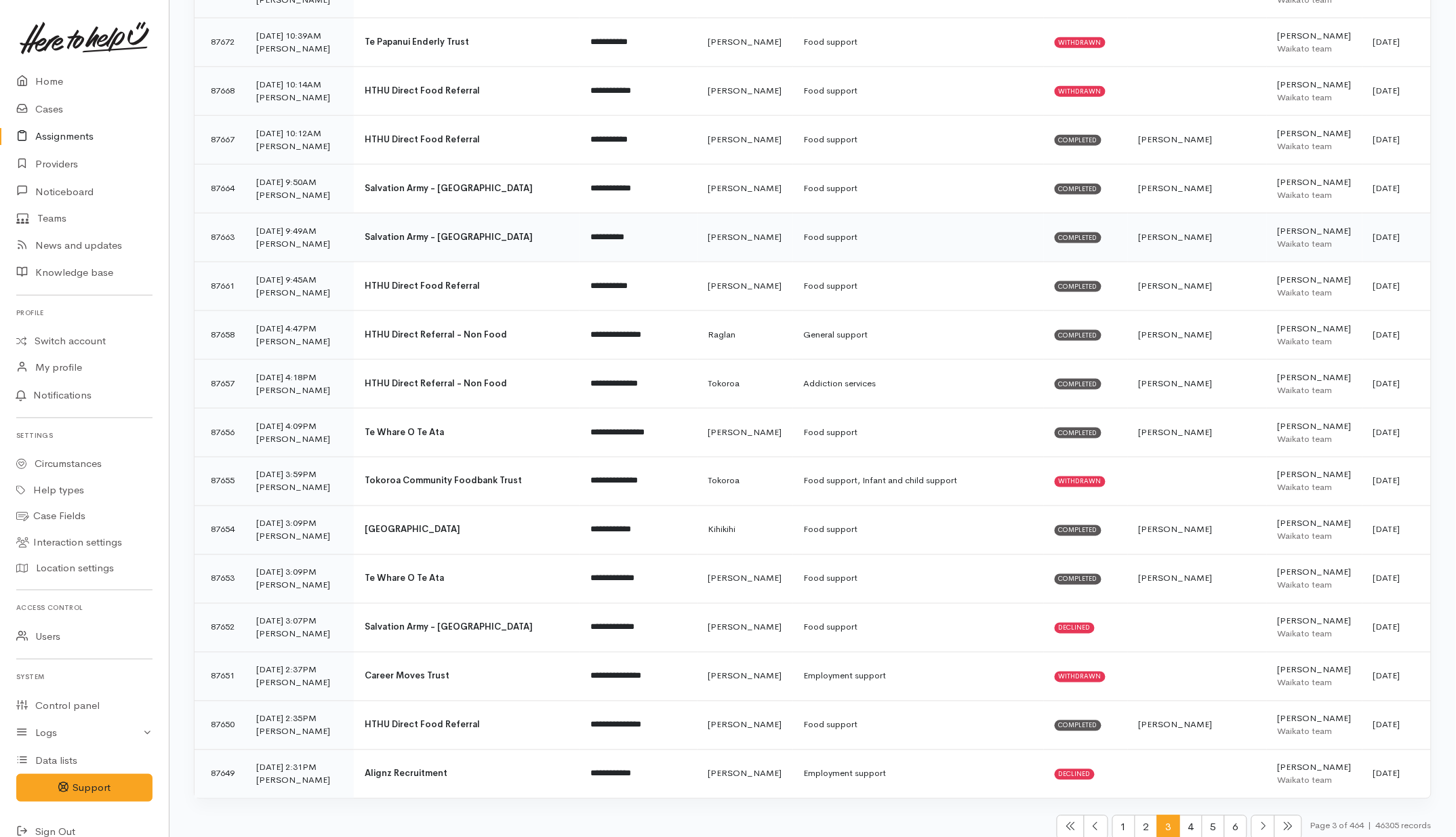
scroll to position [4479, 0]
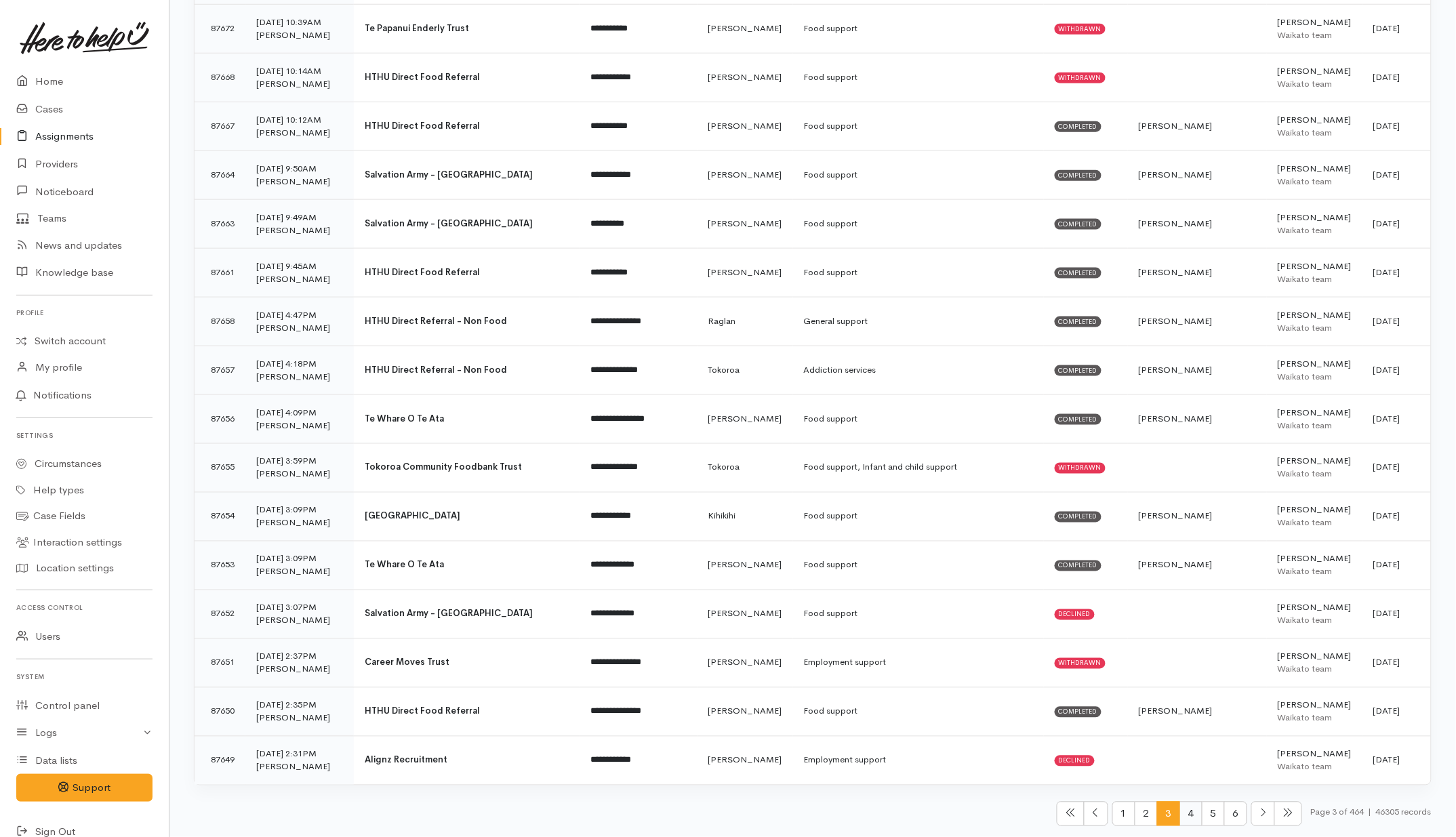
click at [1183, 809] on span "4" at bounding box center [1190, 814] width 23 height 25
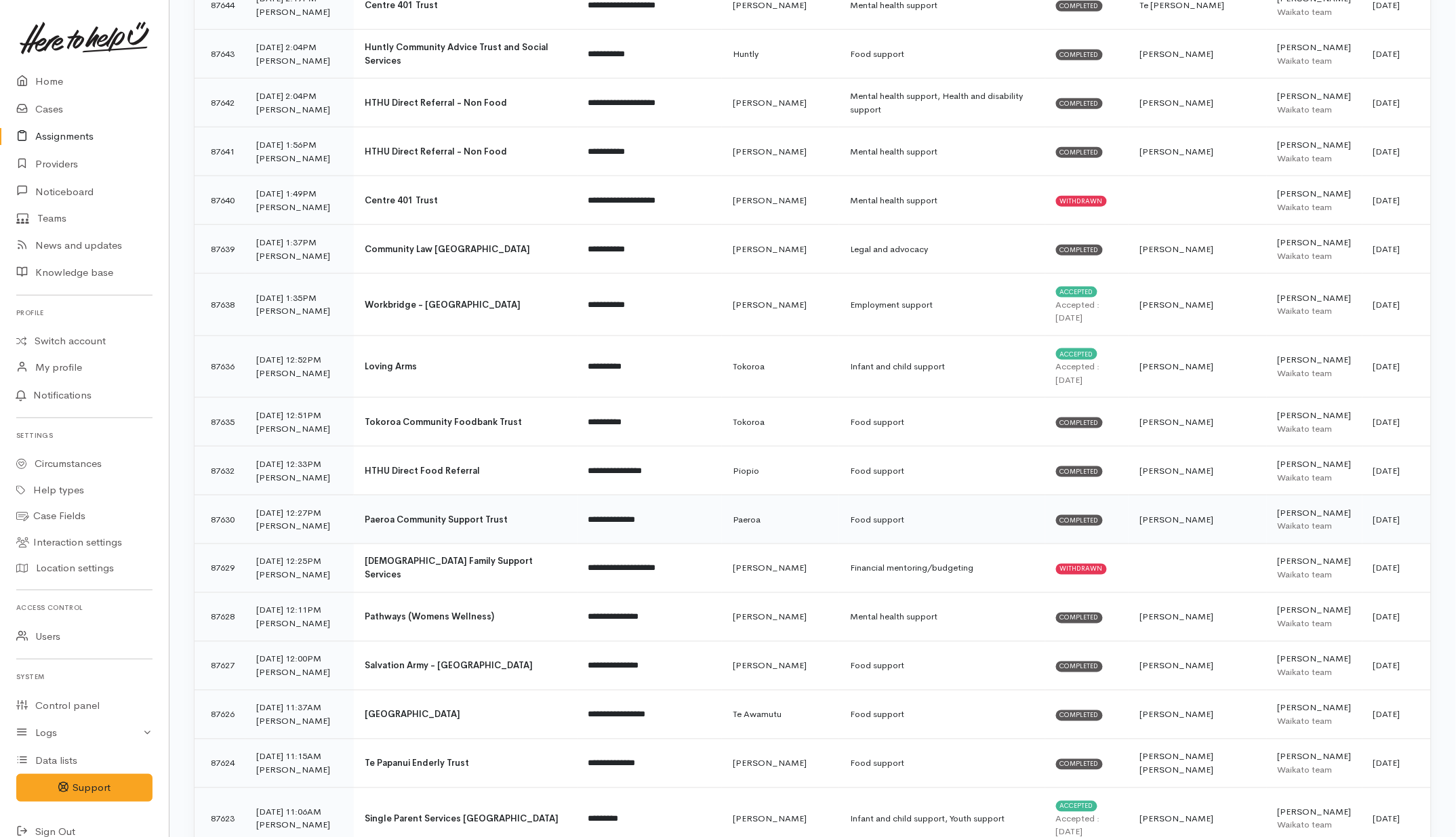
scroll to position [678, 0]
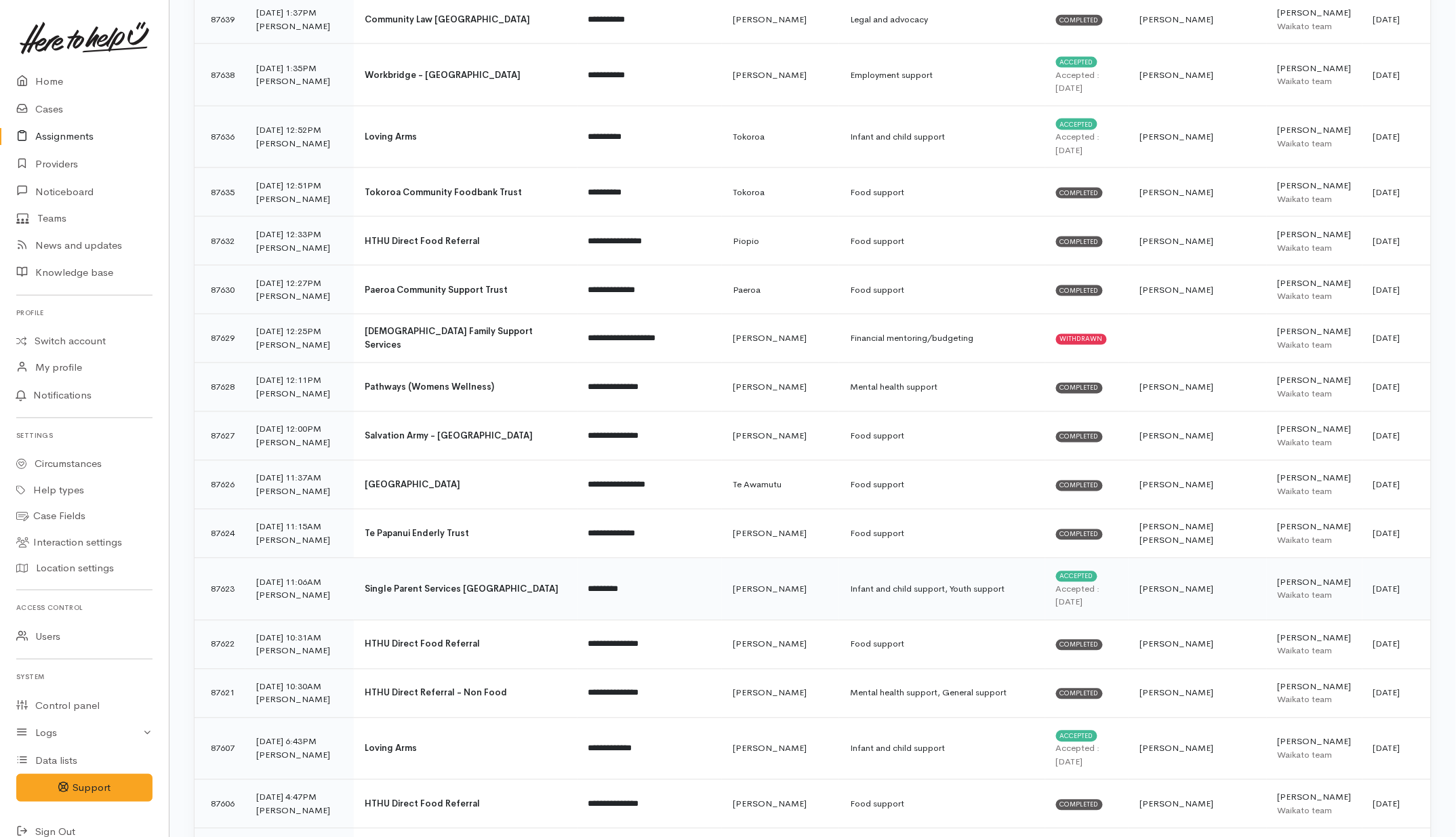
click at [532, 598] on td "Single Parent Services [GEOGRAPHIC_DATA]" at bounding box center [466, 589] width 224 height 62
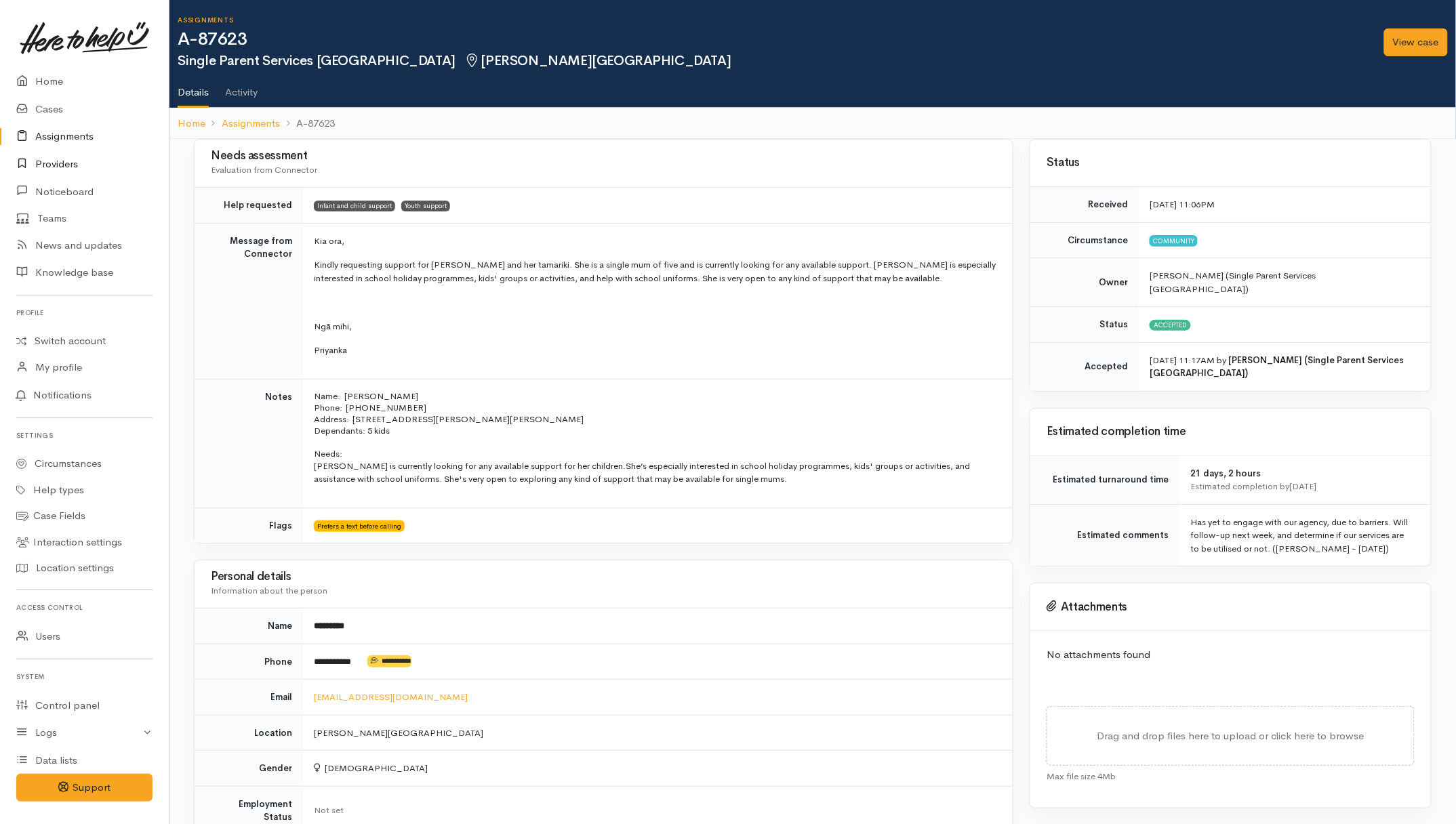
click at [76, 164] on link "Providers" at bounding box center [84, 164] width 168 height 28
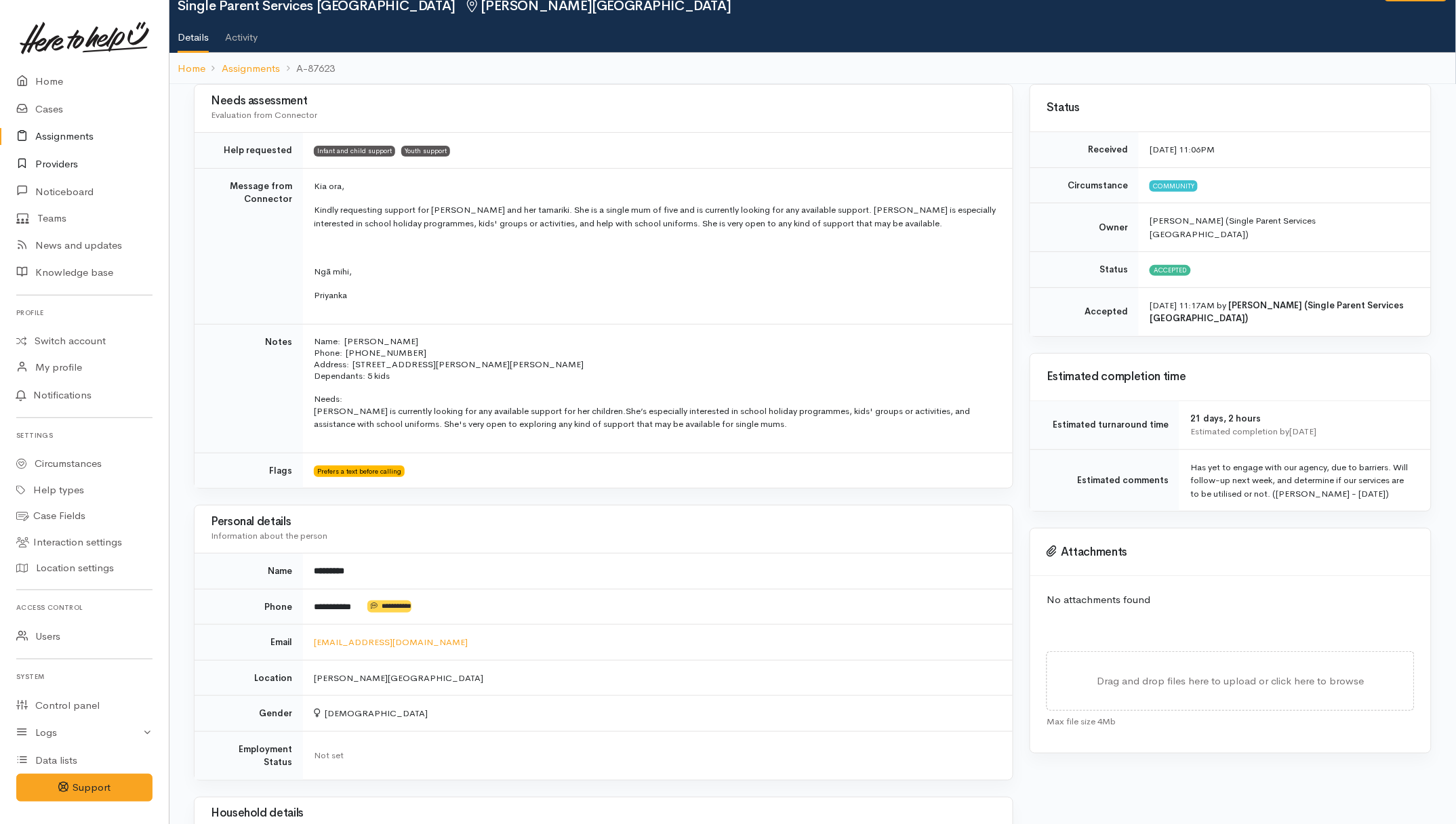
scroll to position [85, 0]
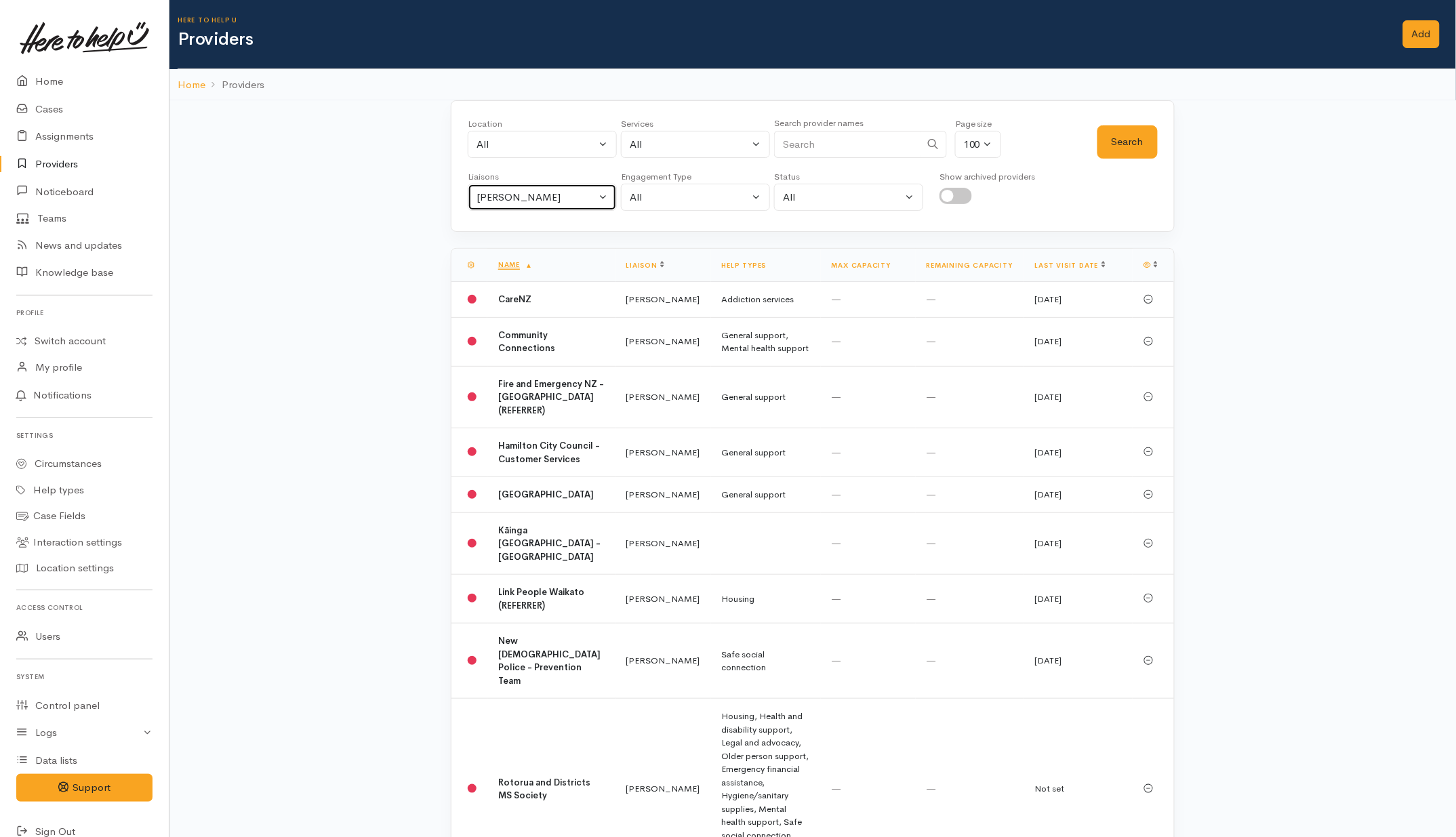
click at [594, 202] on div "Helena Kaufononga" at bounding box center [535, 197] width 119 height 15
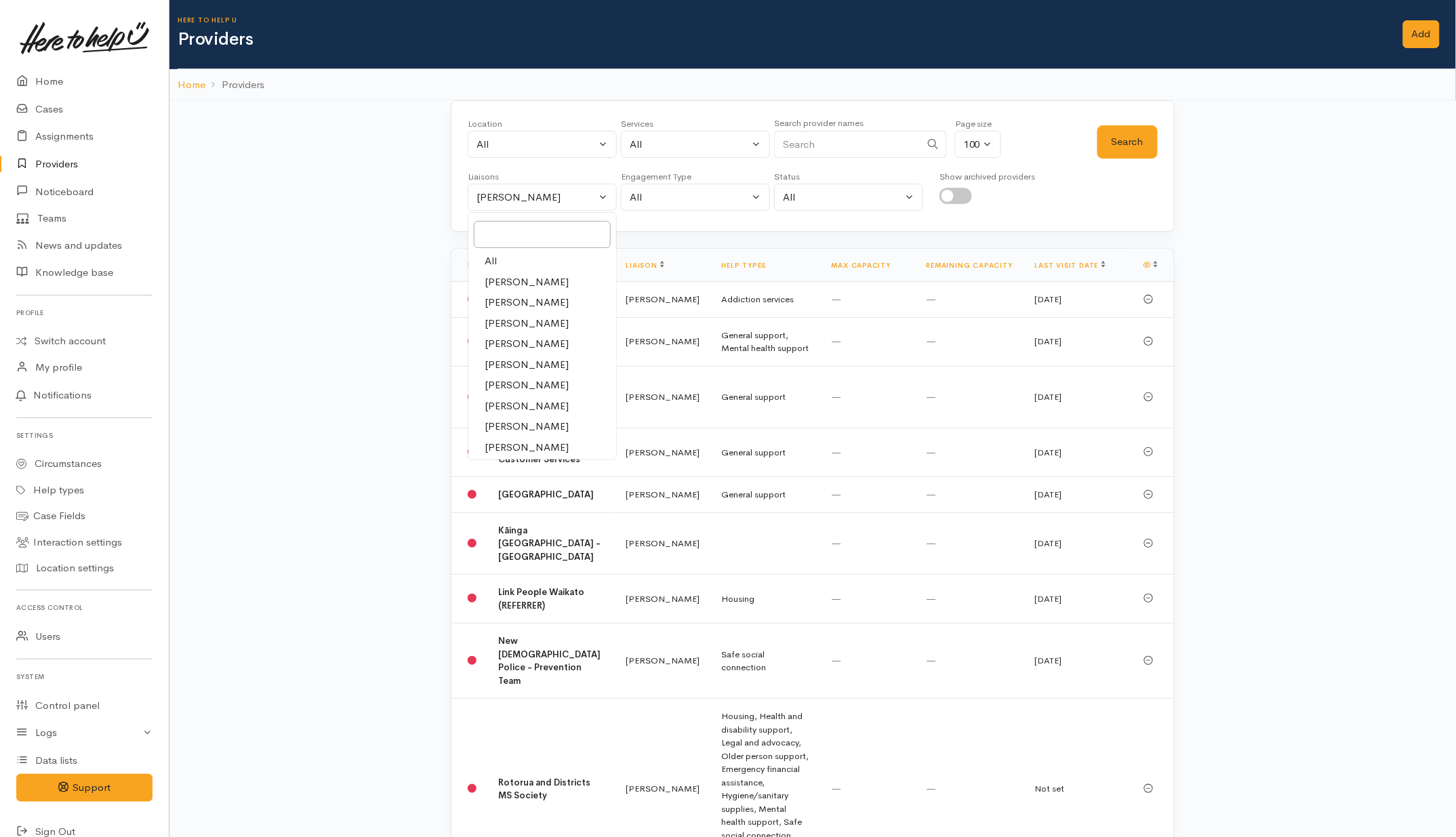
click at [536, 264] on link "All" at bounding box center [542, 261] width 147 height 21
select select "null"
drag, startPoint x: 786, startPoint y: 144, endPoint x: 787, endPoint y: 127, distance: 17.0
click at [786, 143] on input "Search" at bounding box center [847, 145] width 147 height 28
type input "single parent"
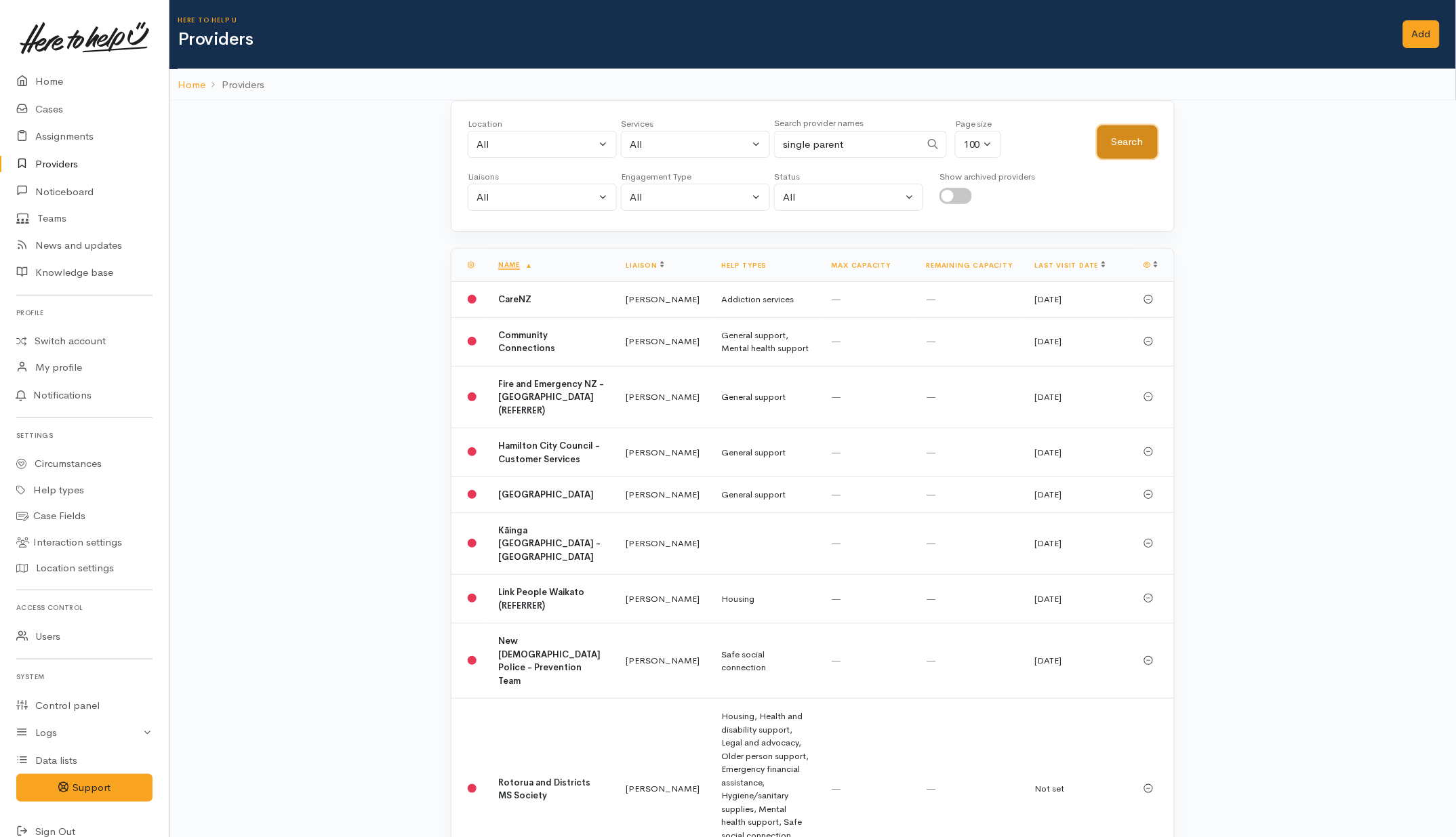
click at [1152, 146] on button "Search" at bounding box center [1127, 142] width 60 height 33
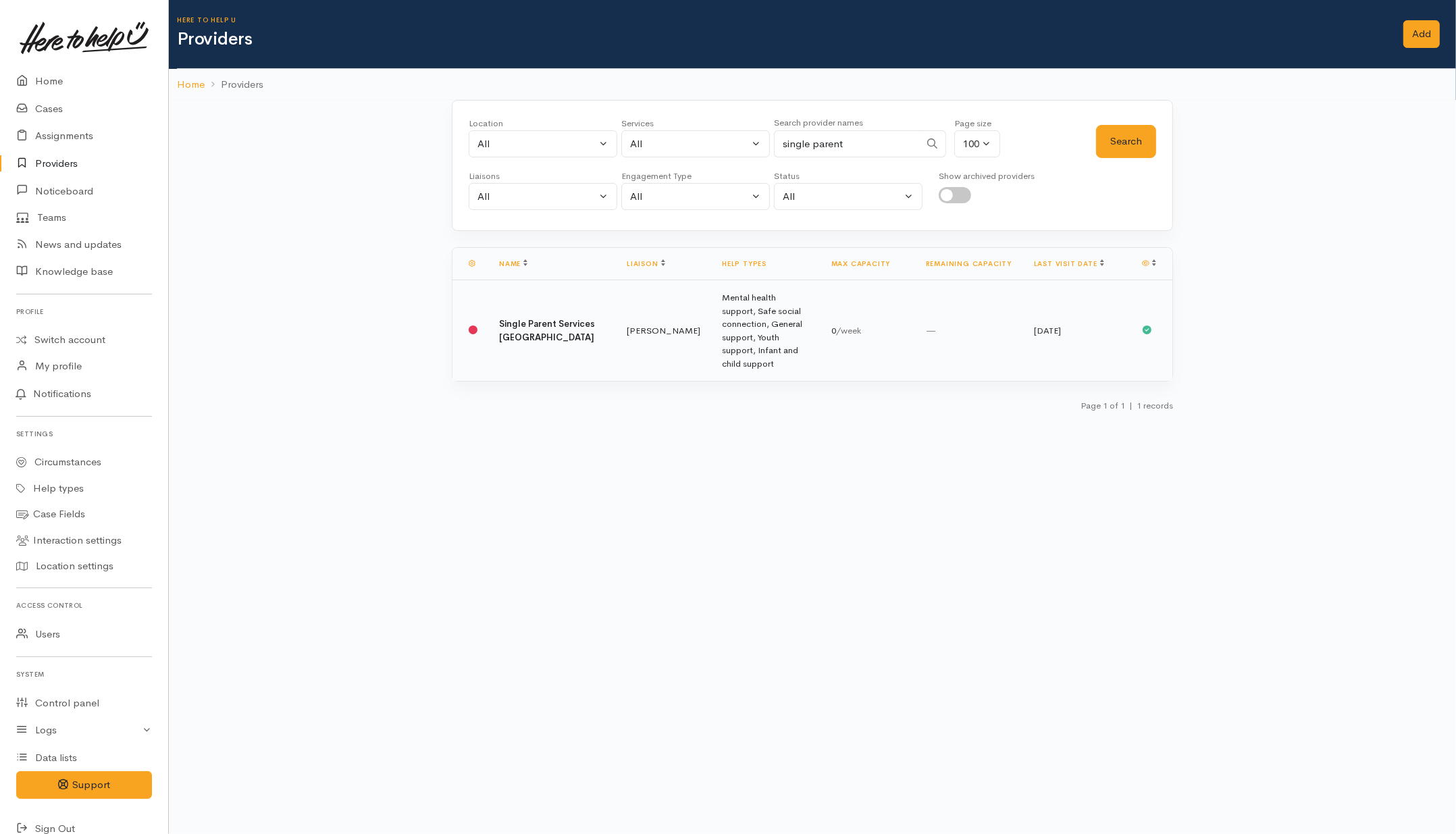
click at [719, 302] on td "Mental health support, Safe social connection, General support, Youth support, …" at bounding box center [766, 331] width 110 height 102
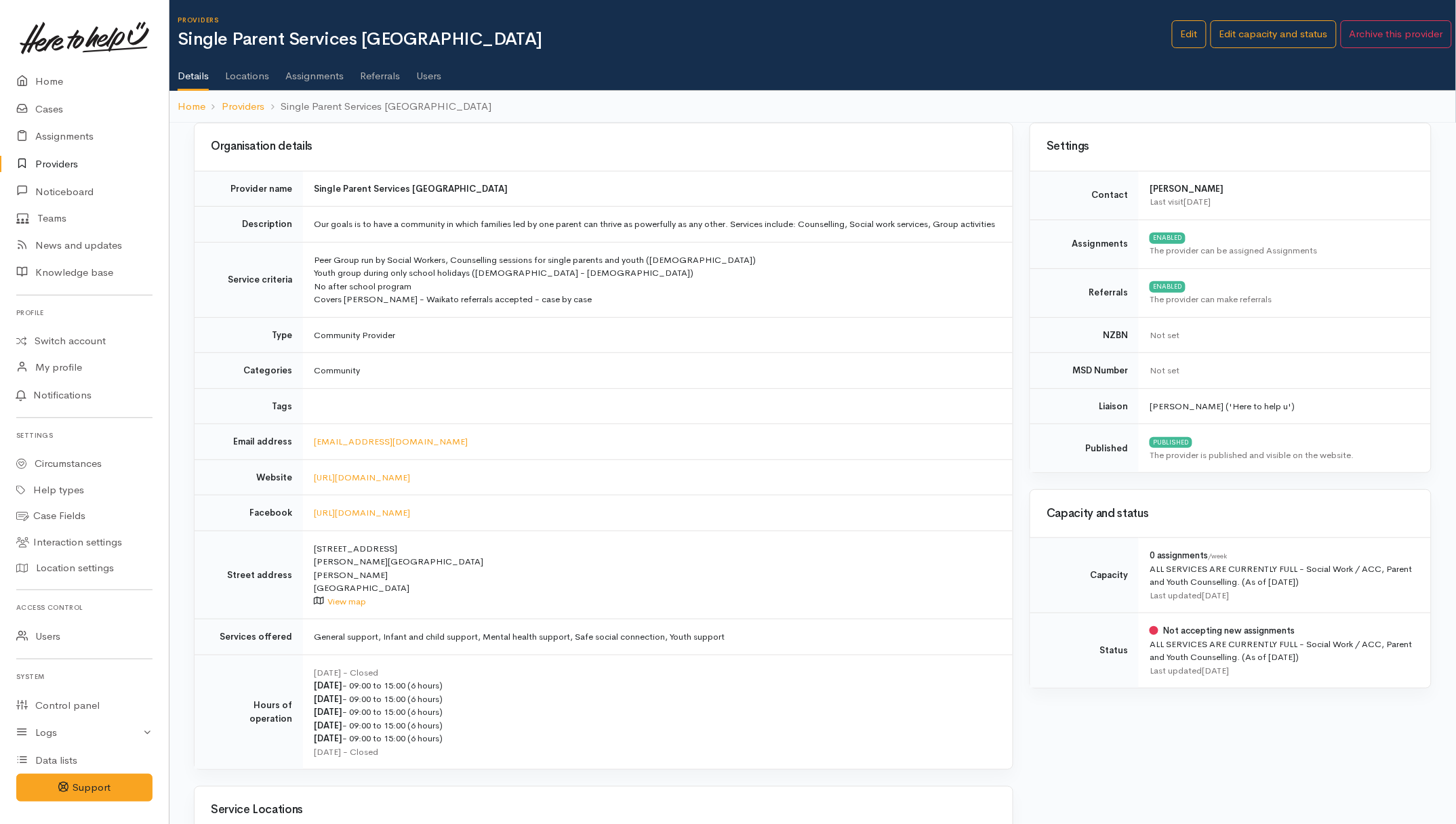
click at [428, 73] on link "Users" at bounding box center [428, 70] width 25 height 38
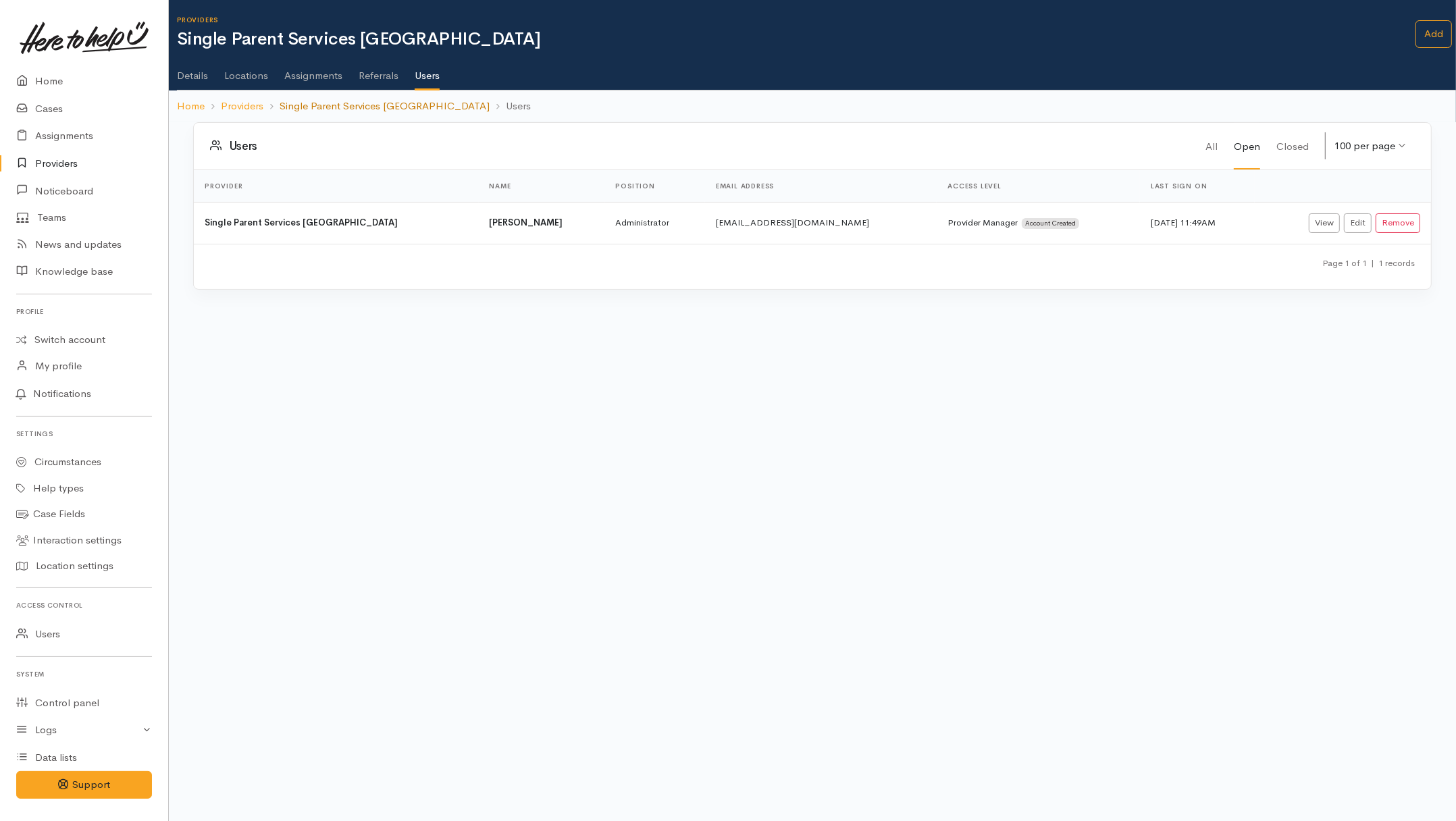
click at [319, 109] on link "Single Parent Services [GEOGRAPHIC_DATA]" at bounding box center [385, 106] width 210 height 15
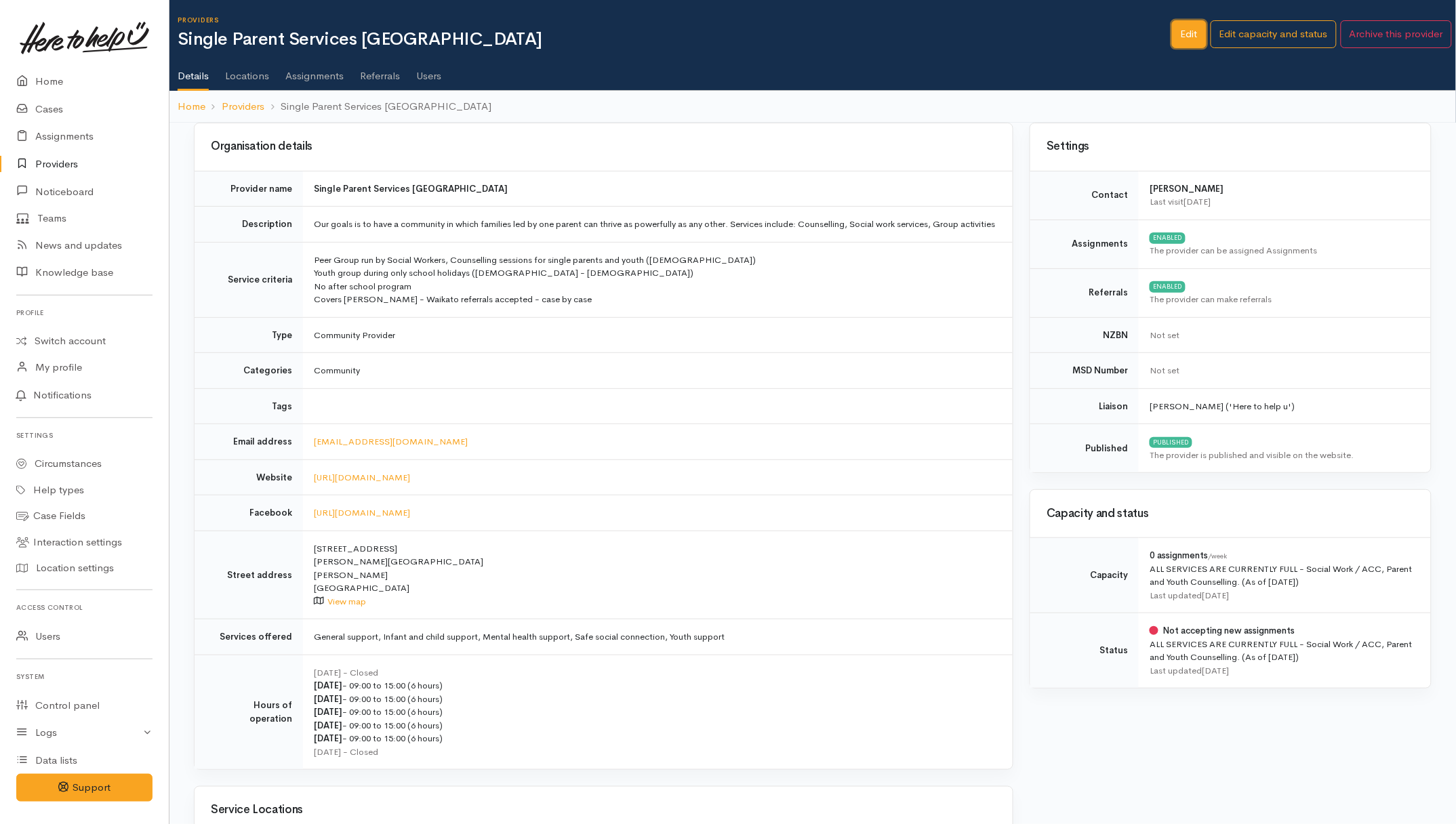
click at [1196, 29] on link "Edit" at bounding box center [1189, 34] width 35 height 28
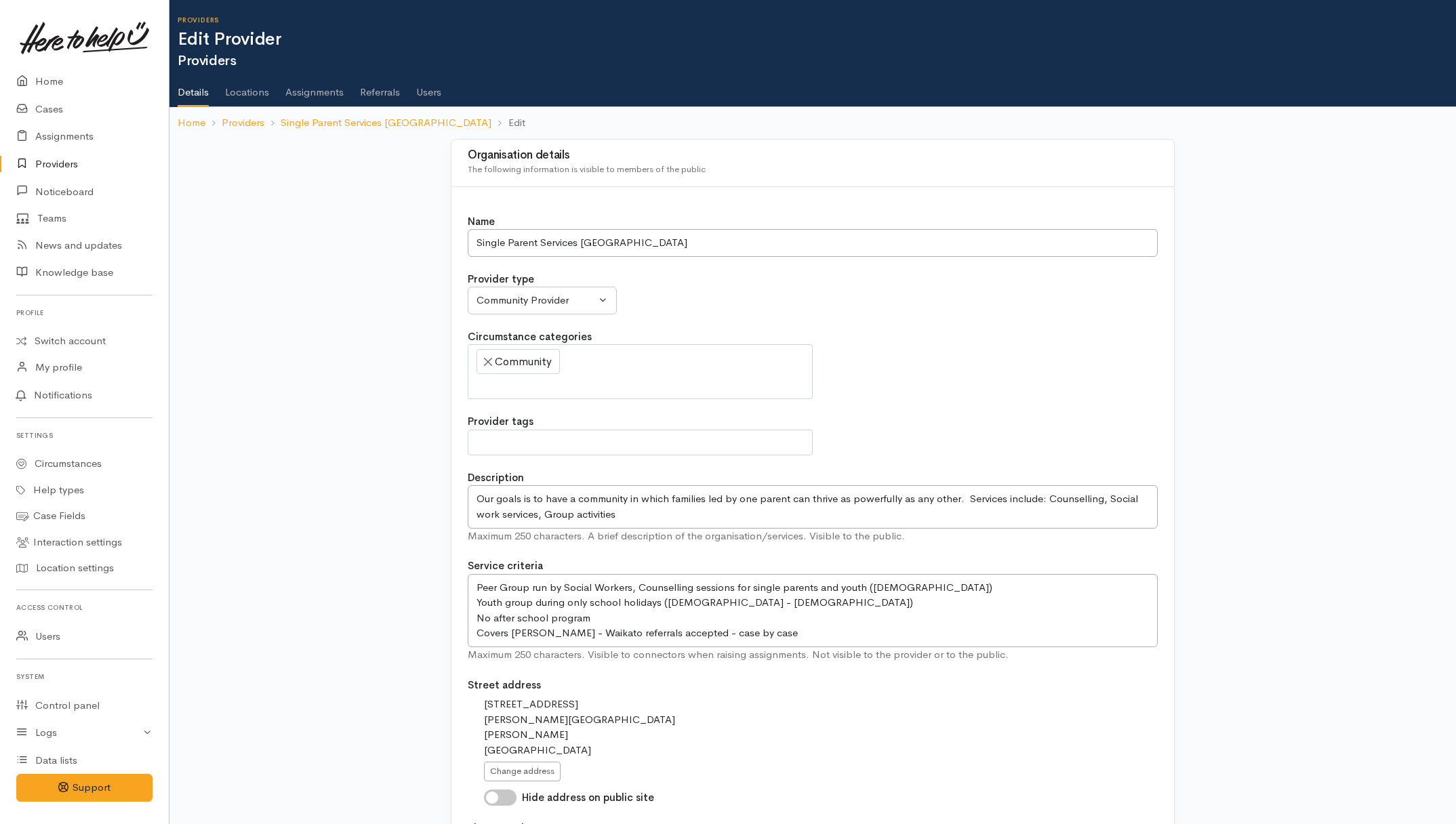
select select
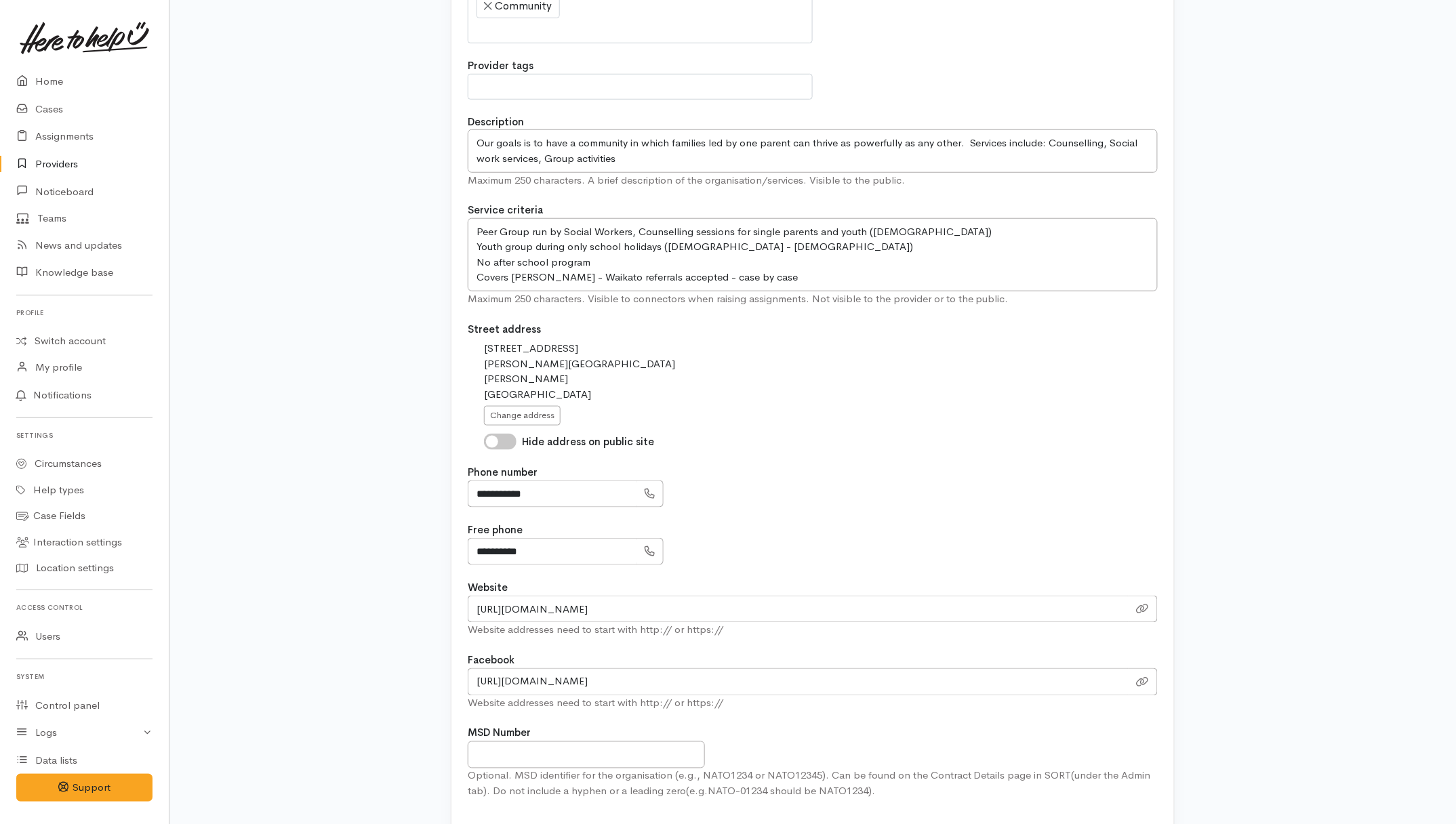
scroll to position [508, 0]
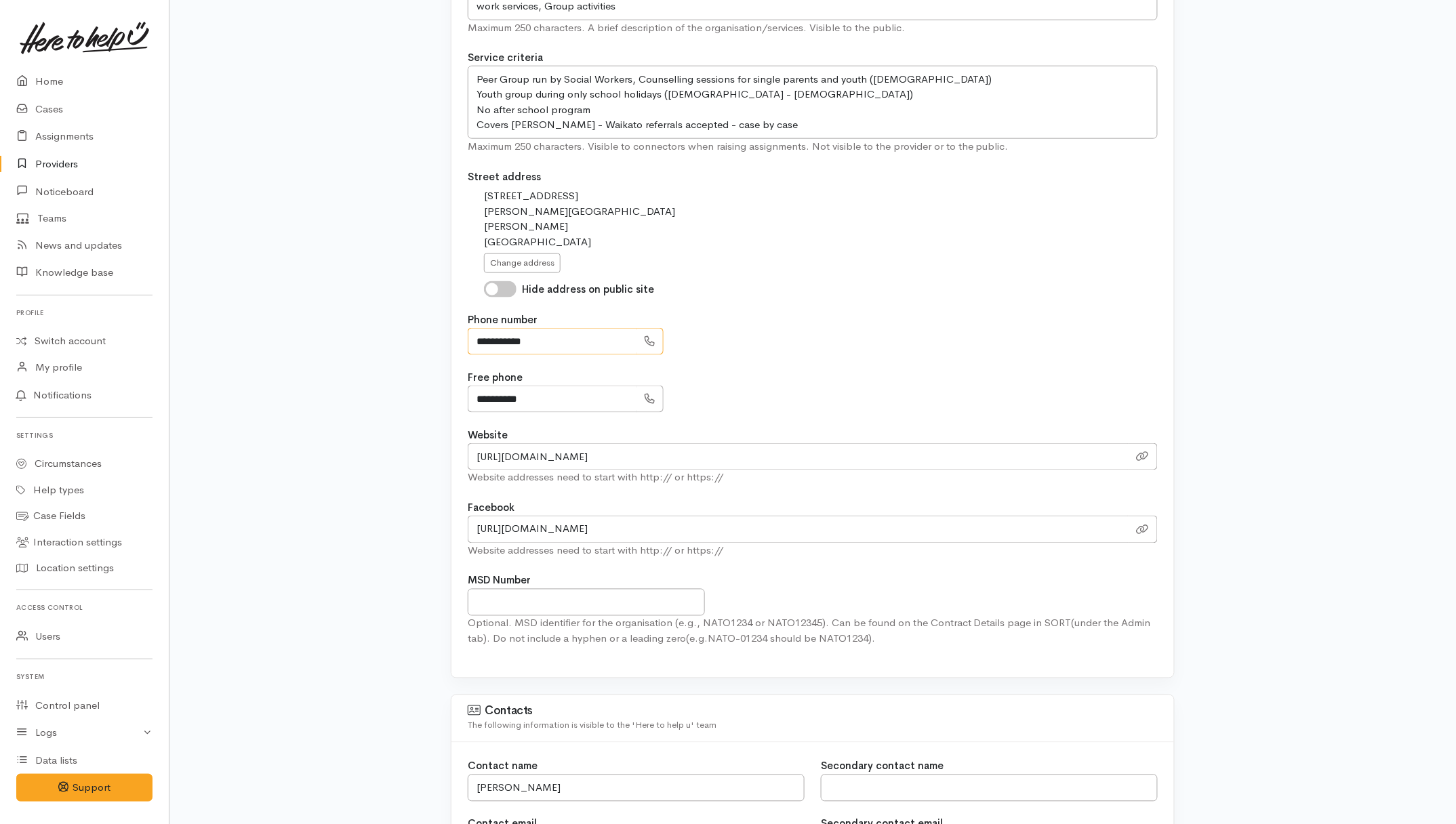
drag, startPoint x: 543, startPoint y: 339, endPoint x: 466, endPoint y: 340, distance: 77.0
click at [466, 340] on div "Name Single Parent Services [GEOGRAPHIC_DATA] Provider type Community Provider …" at bounding box center [812, 178] width 722 height 999
click at [1028, 322] on div "**********" at bounding box center [813, 333] width 690 height 43
